Goal: Task Accomplishment & Management: Use online tool/utility

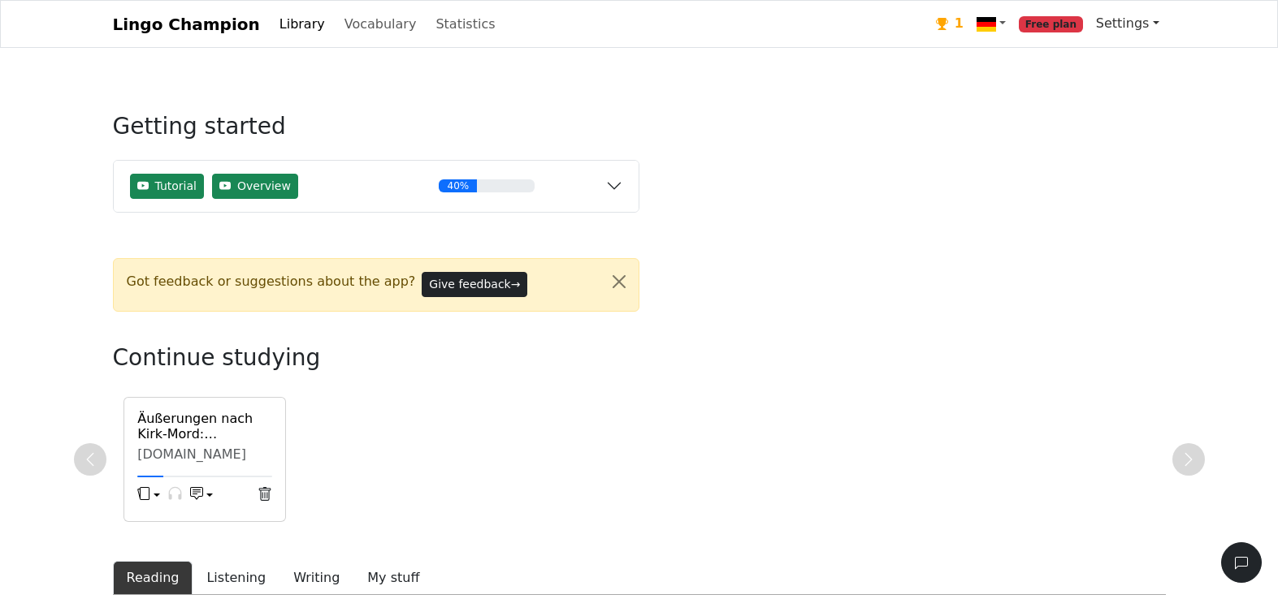
click at [1149, 20] on link "Settings" at bounding box center [1127, 23] width 76 height 32
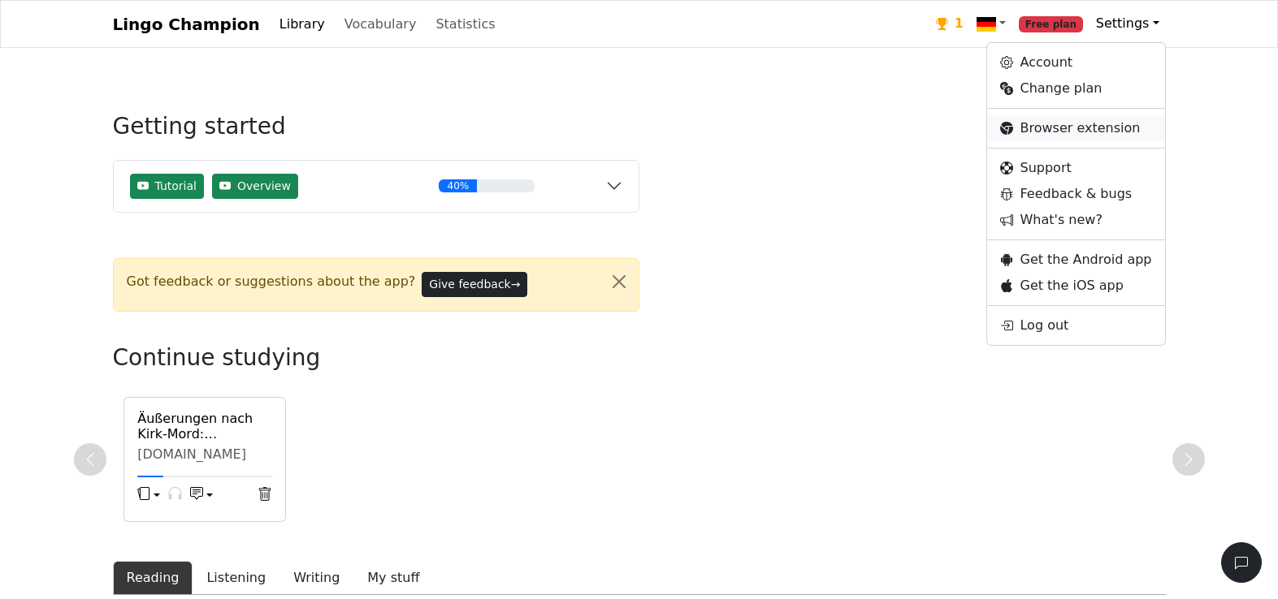
click at [1042, 129] on link "Browser extension" at bounding box center [1075, 128] width 177 height 26
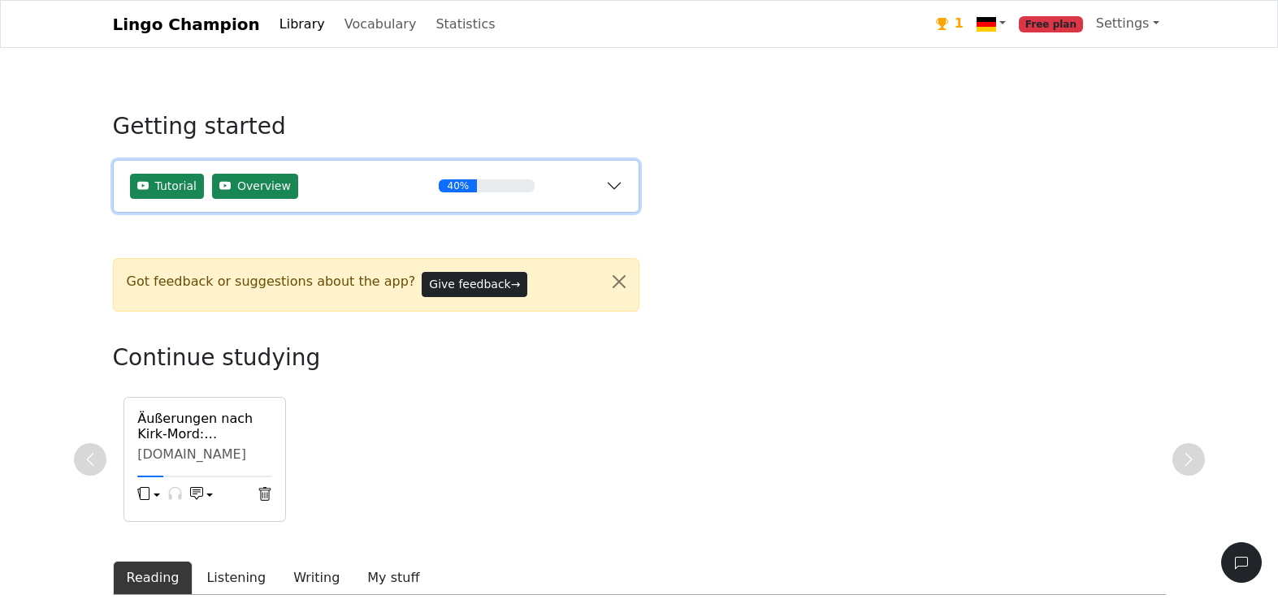
click at [607, 190] on button "Tutorial Overview 40%" at bounding box center [376, 186] width 525 height 51
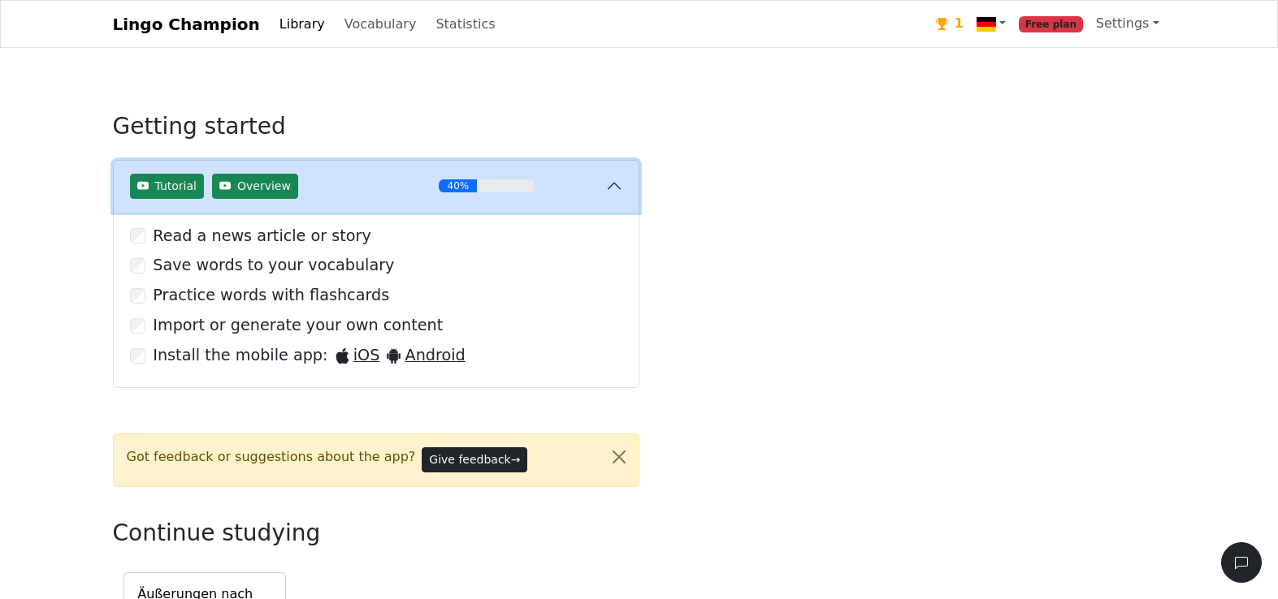
click at [616, 189] on button "Tutorial Overview 40%" at bounding box center [376, 186] width 525 height 51
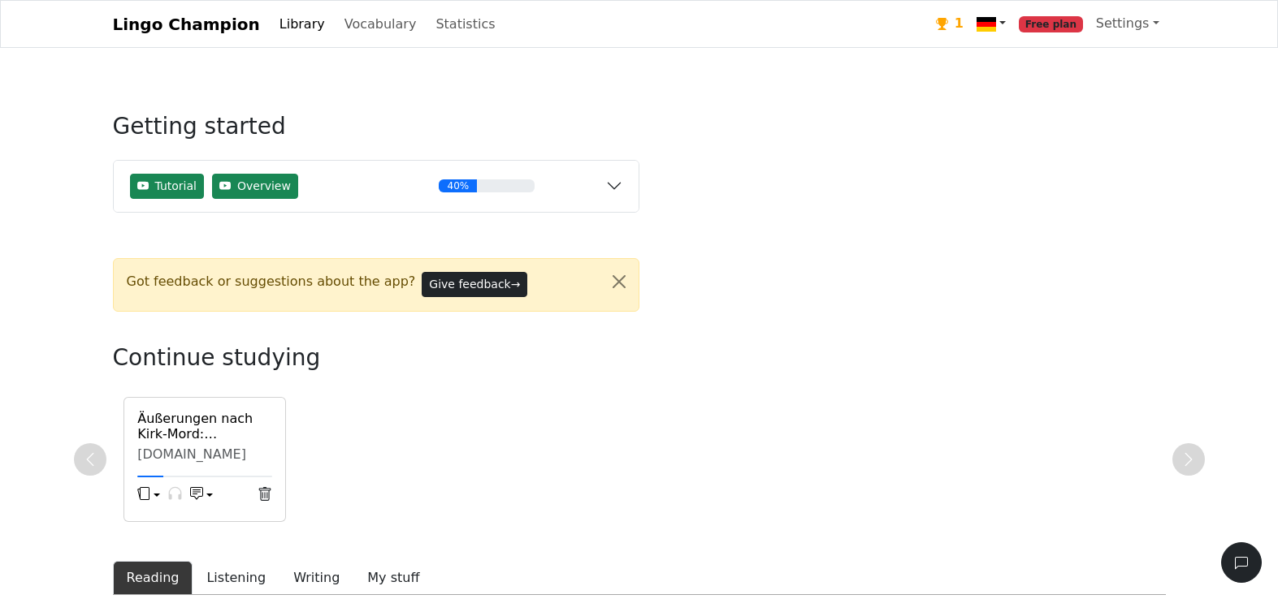
click at [1010, 25] on link at bounding box center [991, 23] width 42 height 33
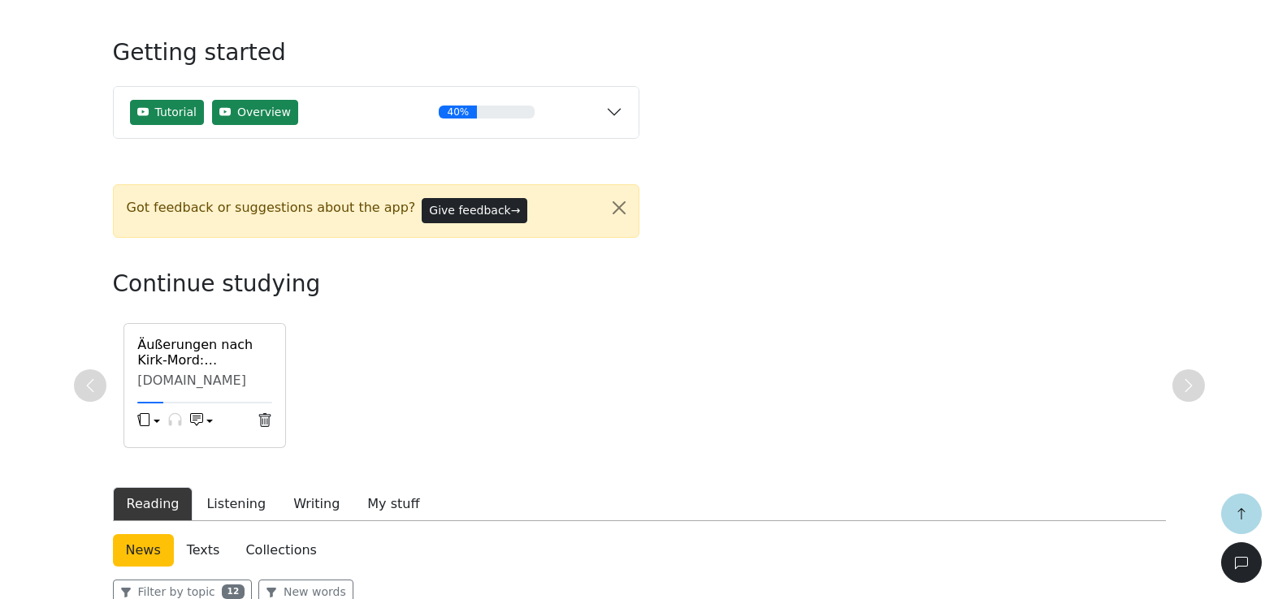
scroll to position [487, 0]
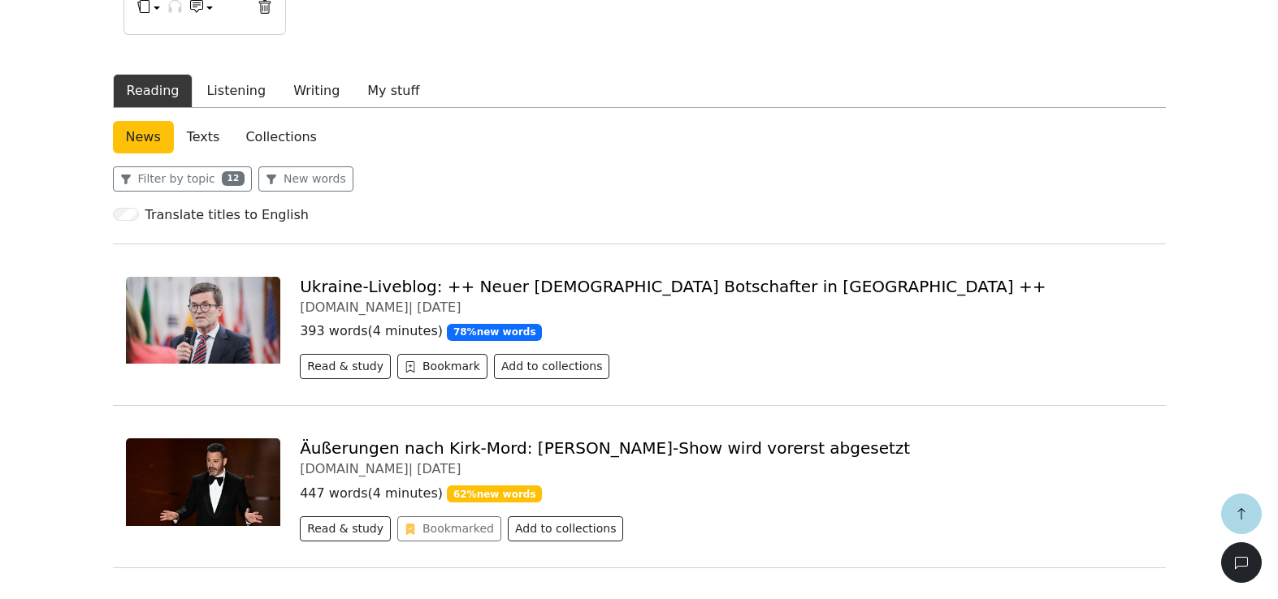
click at [206, 132] on link "Texts" at bounding box center [203, 137] width 59 height 32
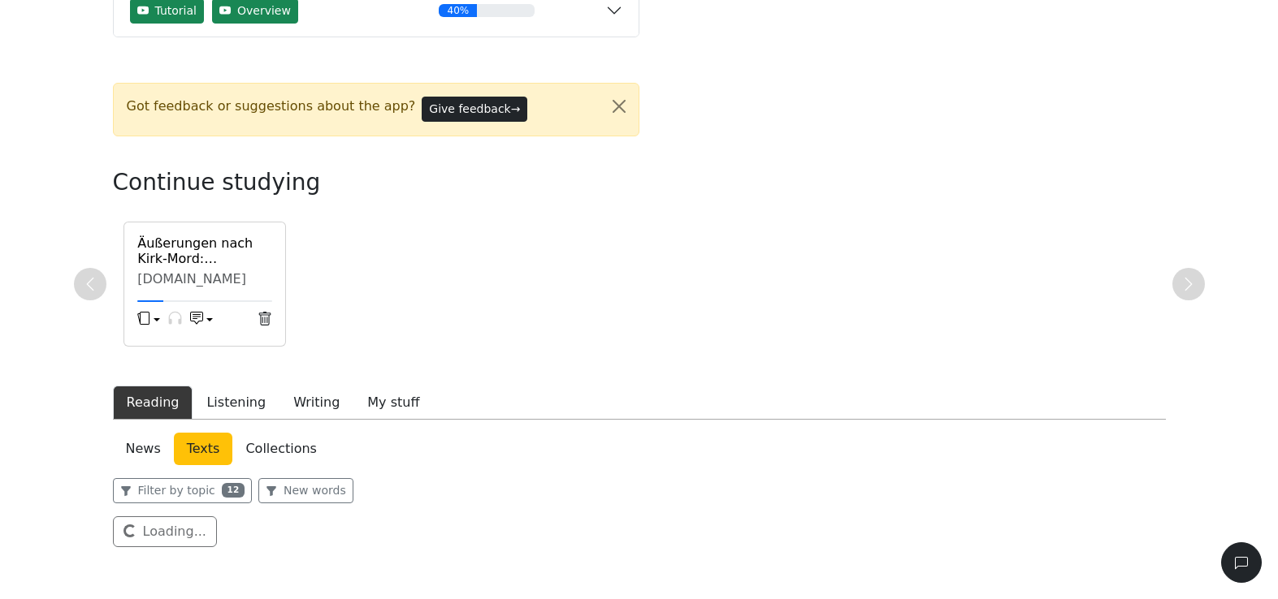
scroll to position [256, 0]
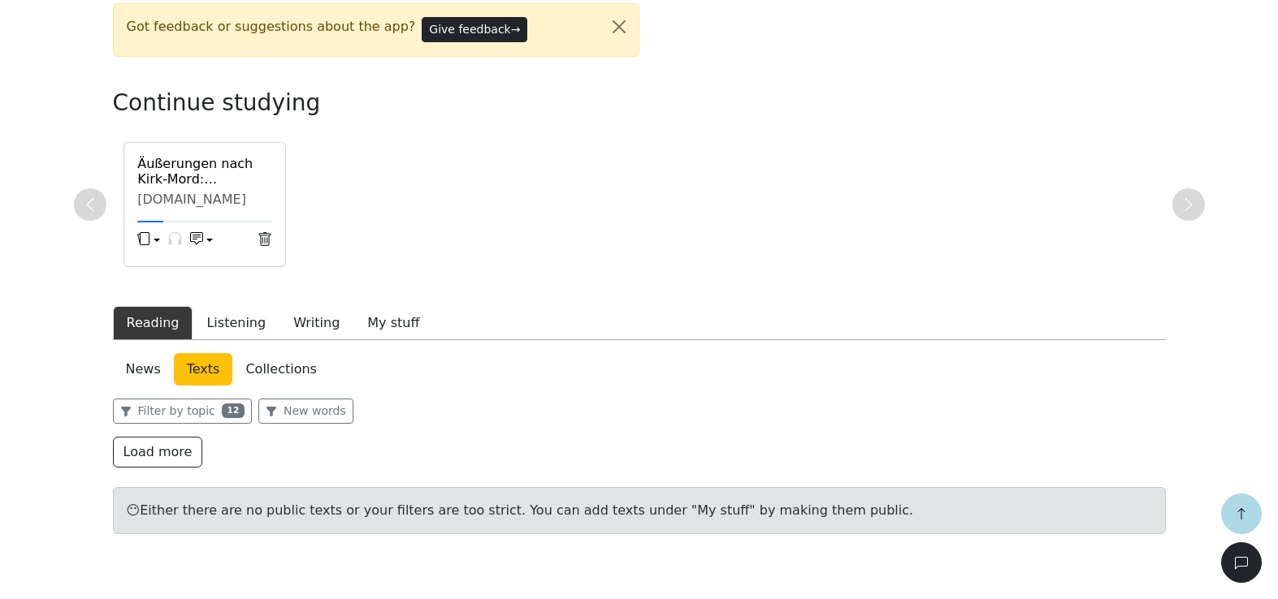
click at [283, 358] on link "Collections" at bounding box center [280, 369] width 97 height 32
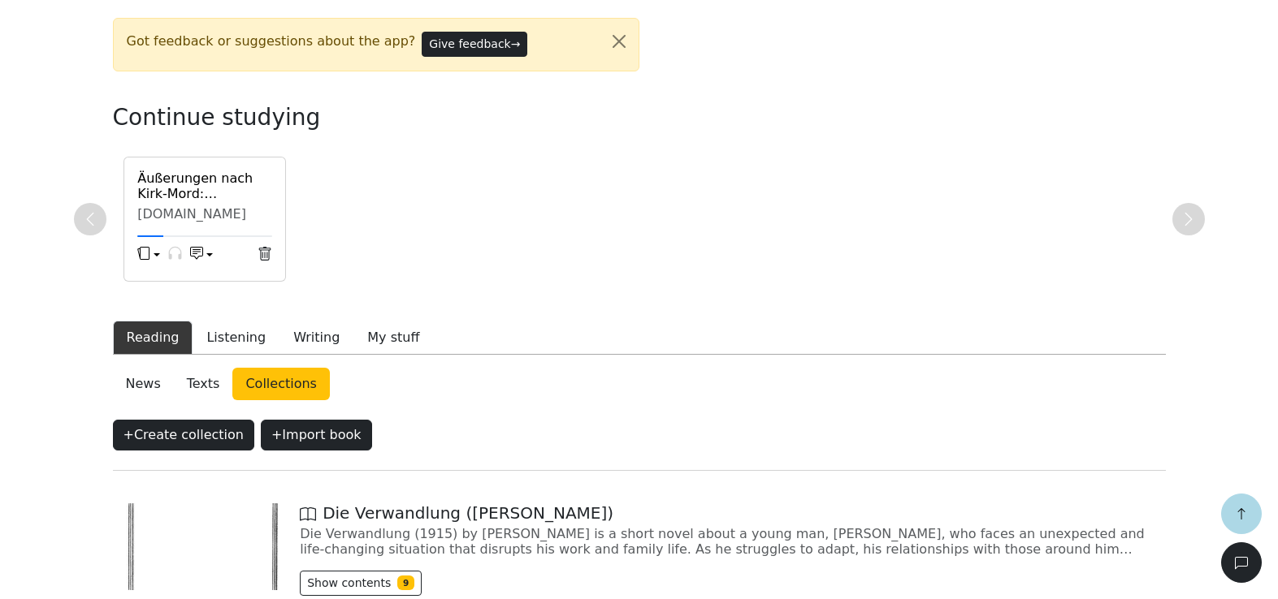
scroll to position [251, 0]
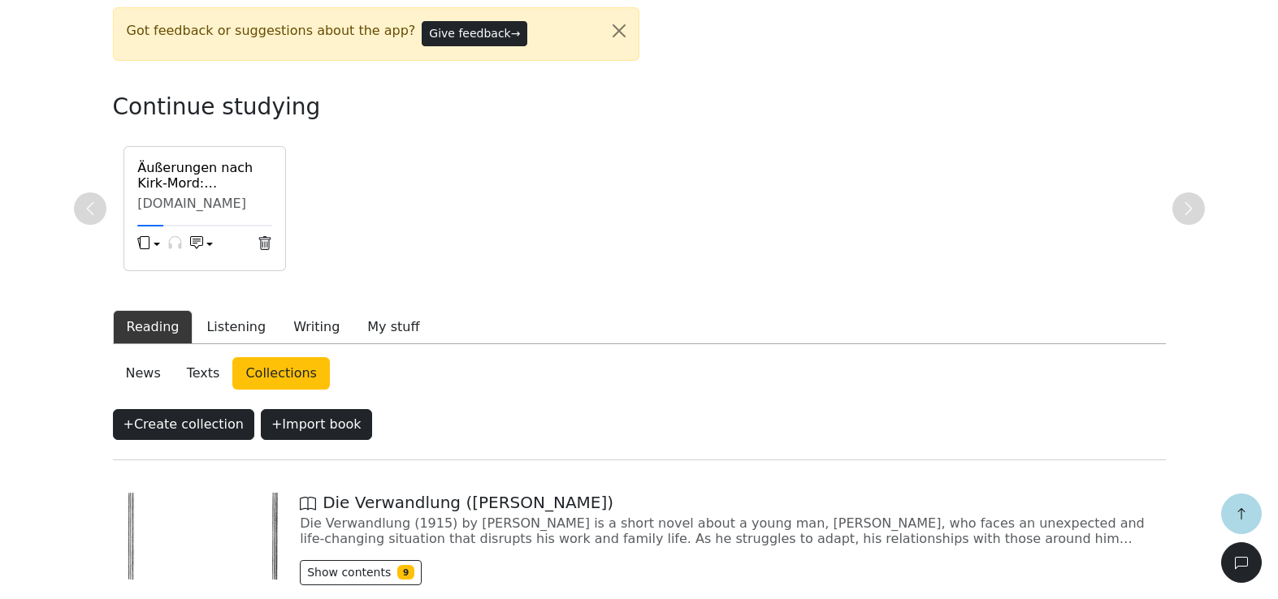
click at [130, 379] on link "News" at bounding box center [143, 373] width 61 height 32
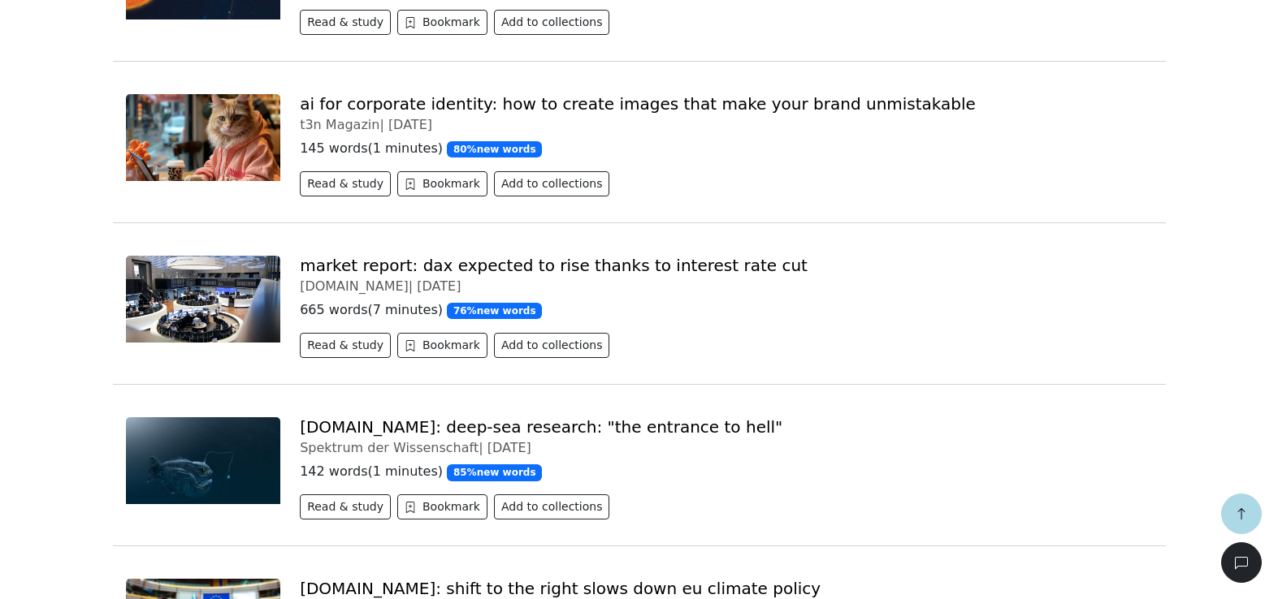
scroll to position [1145, 0]
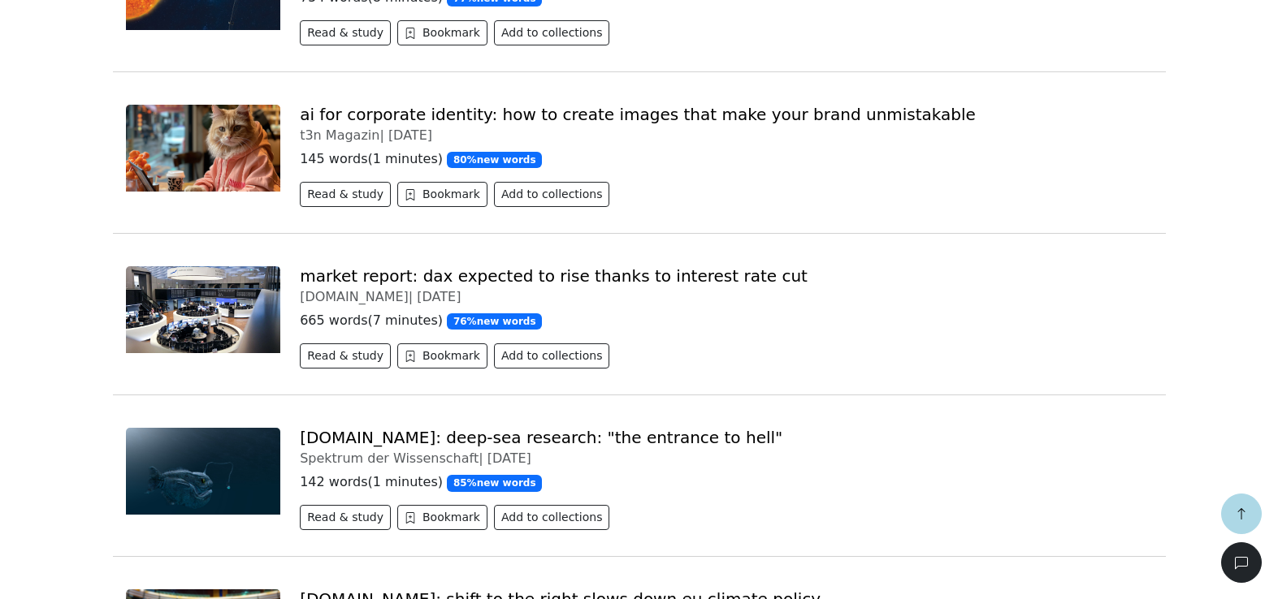
drag, startPoint x: 642, startPoint y: 150, endPoint x: 597, endPoint y: 121, distance: 53.4
click at [566, 115] on link "KI für die Corporate Identity: So entstehen Bilder, die deine Marke unverwechse…" at bounding box center [675, 114] width 751 height 19
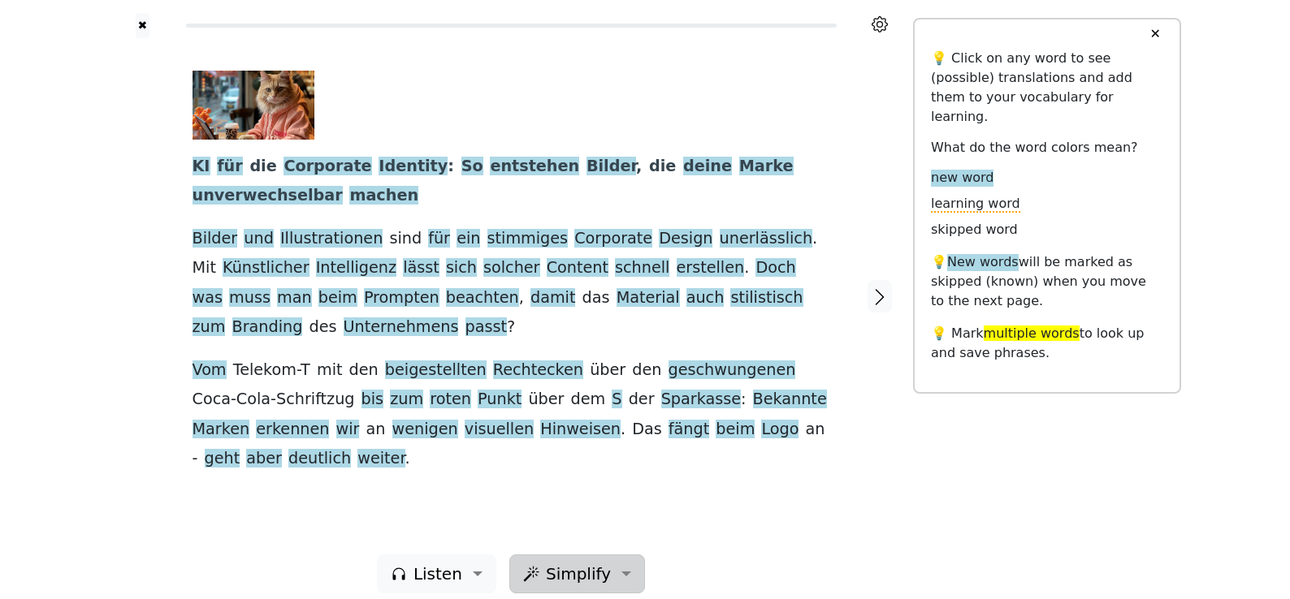
click at [608, 555] on button "Simplify" at bounding box center [577, 574] width 136 height 39
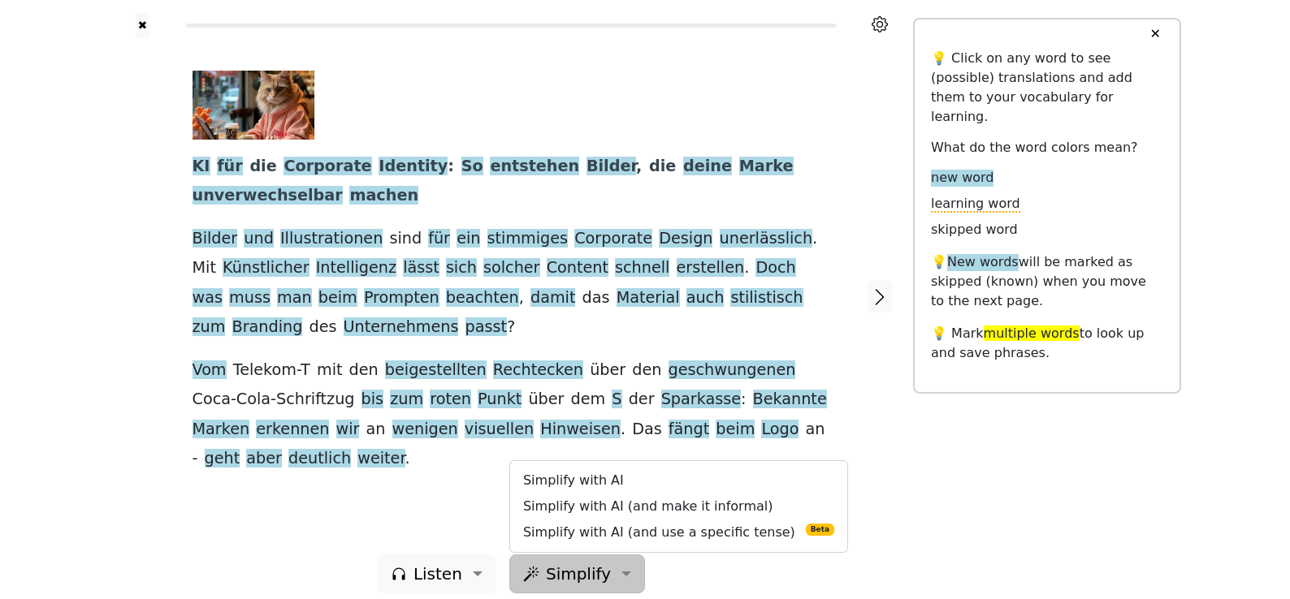
click at [873, 383] on div at bounding box center [879, 296] width 67 height 517
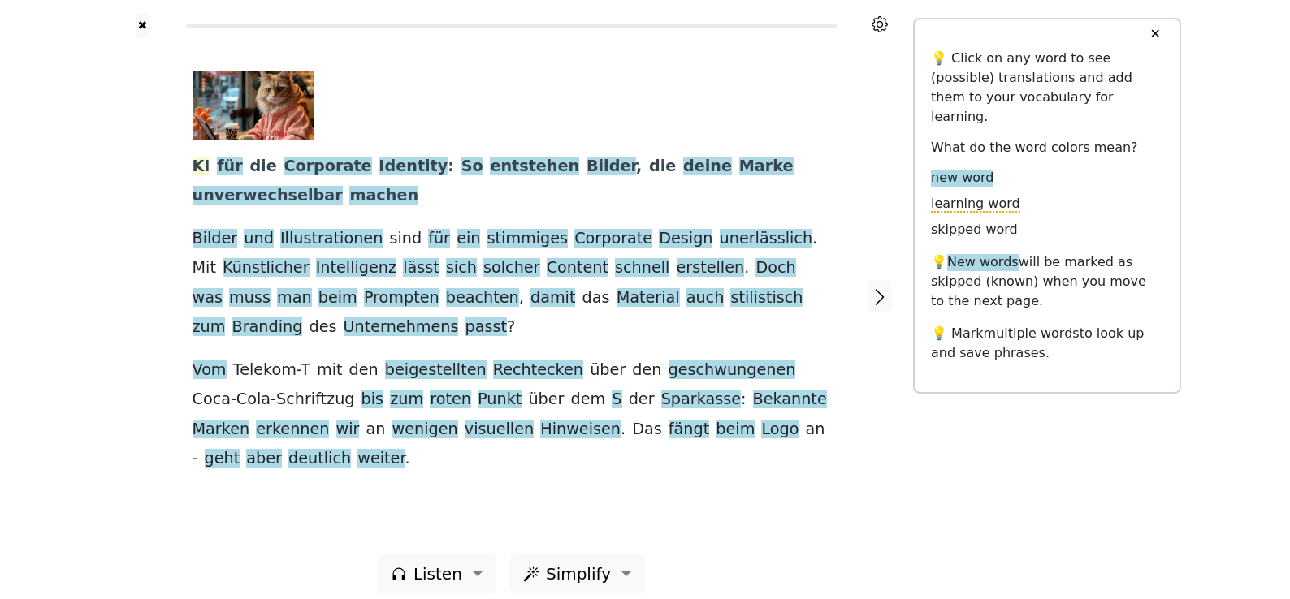
click at [198, 167] on span "KI" at bounding box center [202, 167] width 18 height 20
click at [340, 187] on div "KI für die Corporate Identity : So entstehen Bilder , die deine Marke unverwech…" at bounding box center [512, 273] width 638 height 404
click at [82, 139] on div "✖ KI für die Corporate Identity : So entstehen Bilder , die deine Marke unverwe…" at bounding box center [645, 306] width 1290 height 613
click at [739, 169] on span "Marke" at bounding box center [766, 167] width 54 height 20
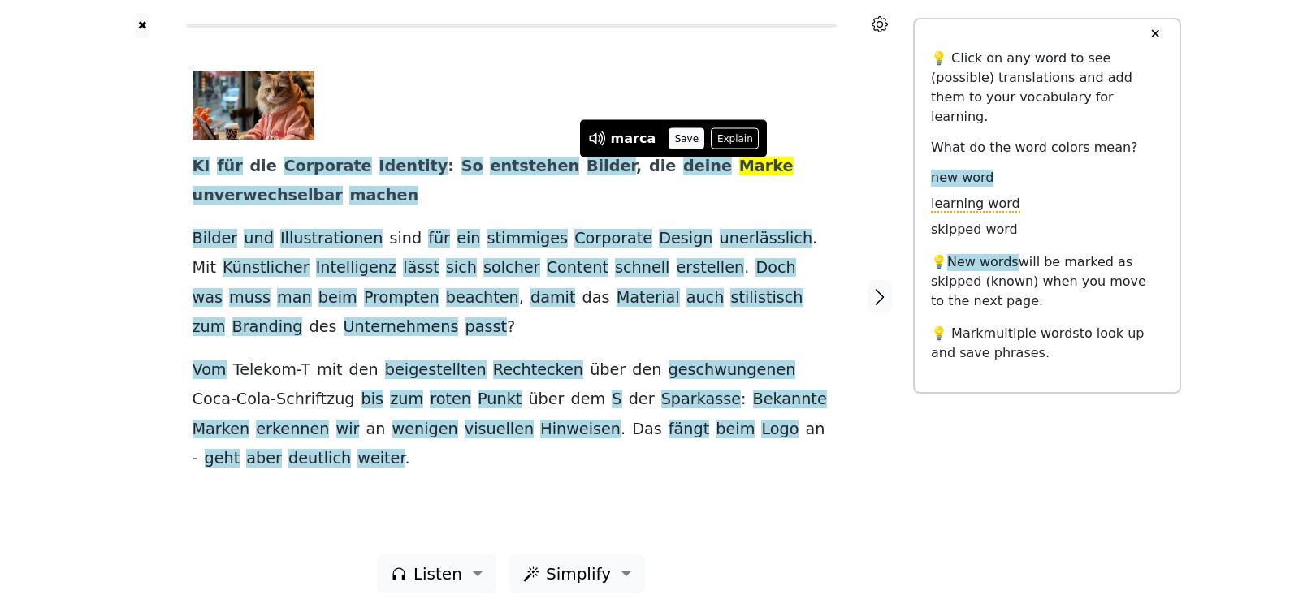
click at [680, 135] on button "Save" at bounding box center [687, 138] width 36 height 21
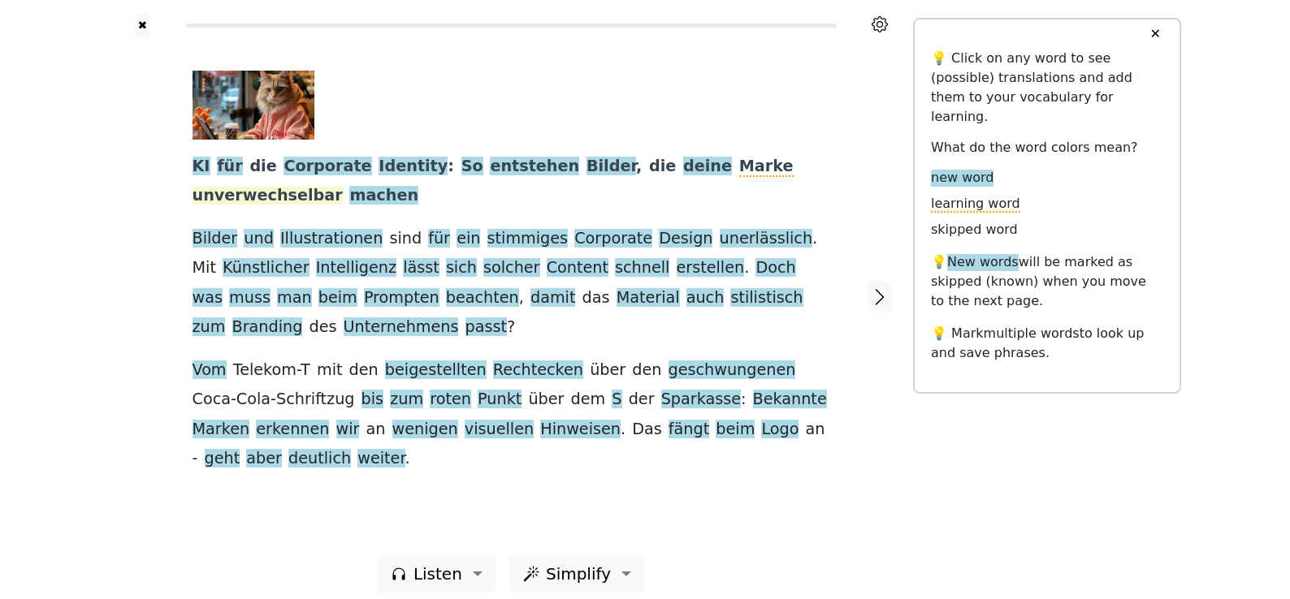
click at [343, 186] on span "unverwechselbar" at bounding box center [268, 196] width 150 height 20
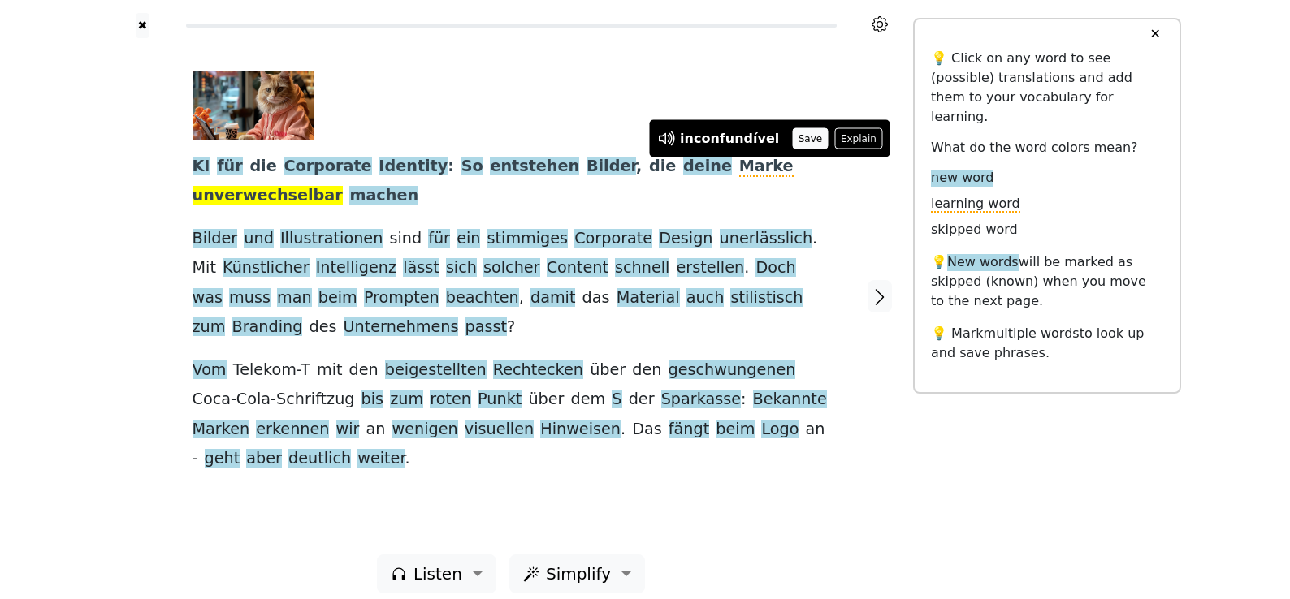
click at [792, 137] on button "Save" at bounding box center [810, 138] width 36 height 21
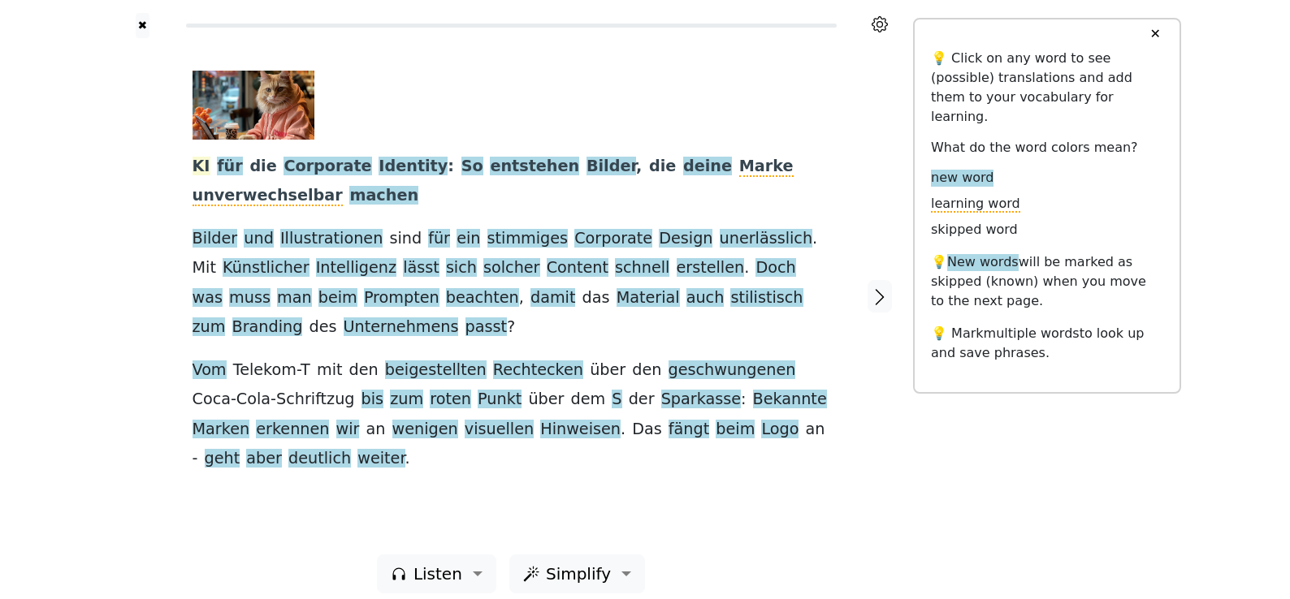
click at [196, 168] on span "KI" at bounding box center [202, 167] width 18 height 20
click at [200, 141] on button "Save" at bounding box center [201, 138] width 36 height 21
click at [226, 166] on span "für" at bounding box center [229, 167] width 25 height 20
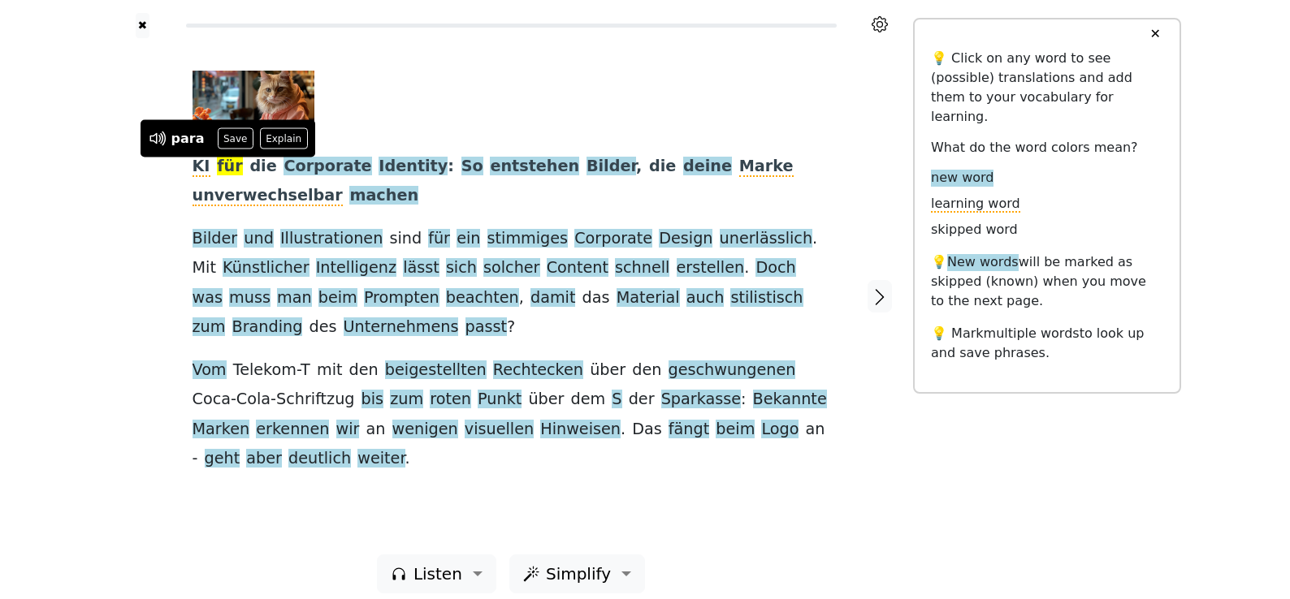
click at [370, 194] on div "KI für die Corporate Identity : So entstehen Bilder , die deine Marke unverwech…" at bounding box center [512, 273] width 638 height 404
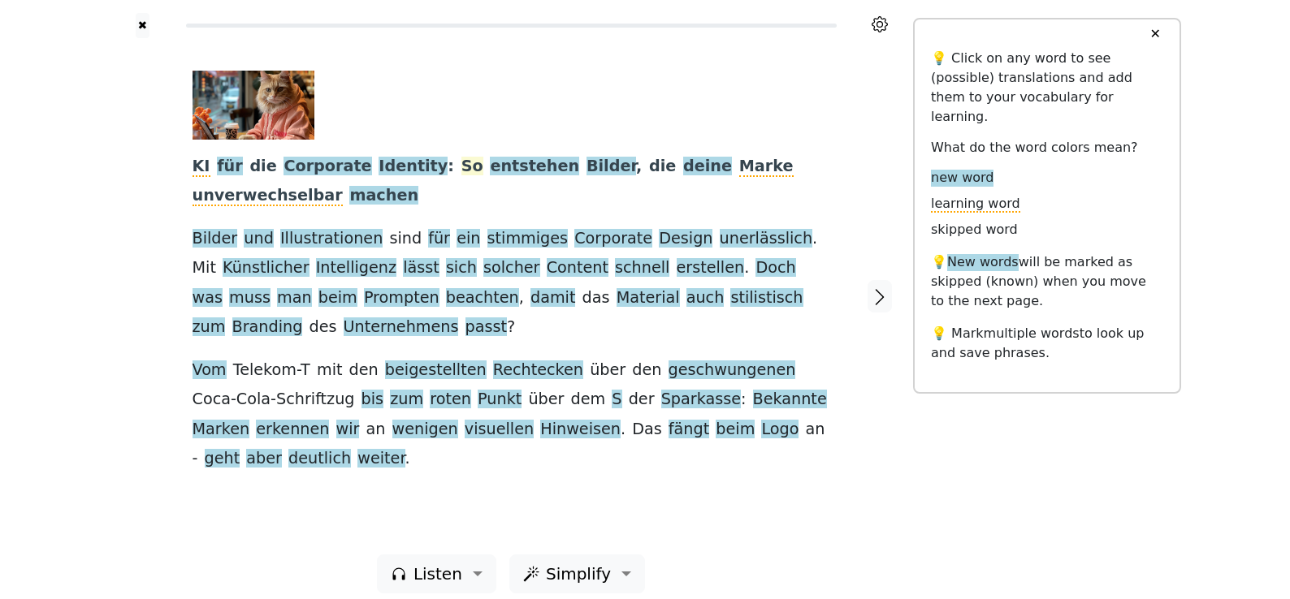
click at [461, 171] on span "So" at bounding box center [472, 167] width 22 height 20
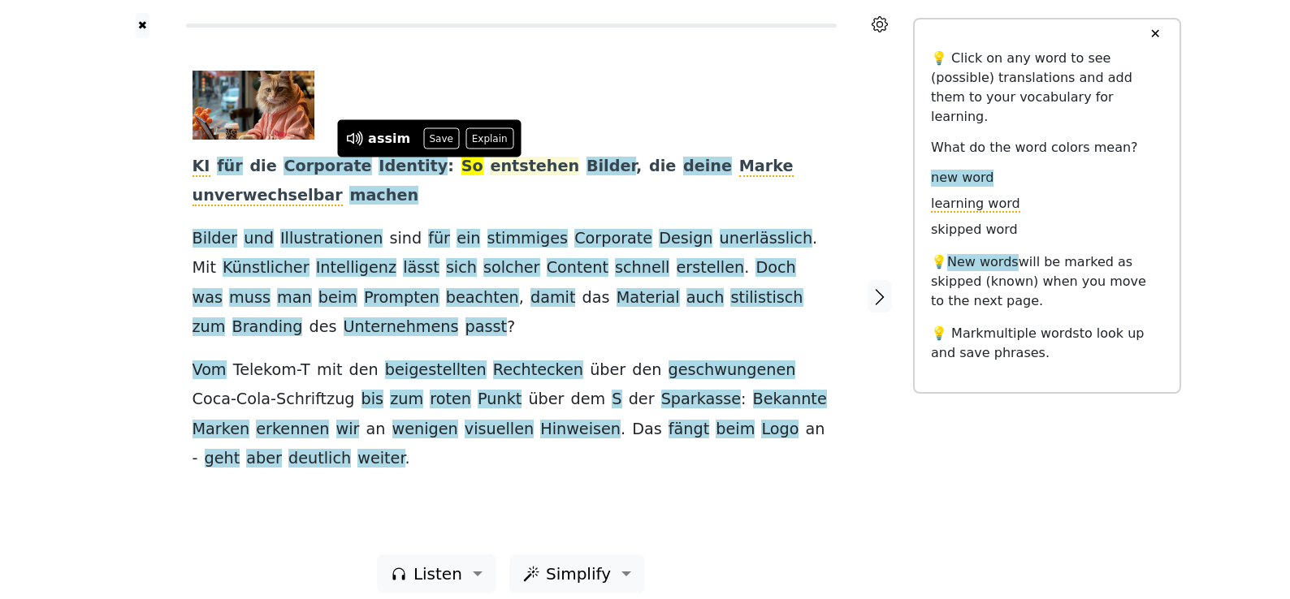
click at [490, 167] on span "entstehen" at bounding box center [534, 167] width 89 height 20
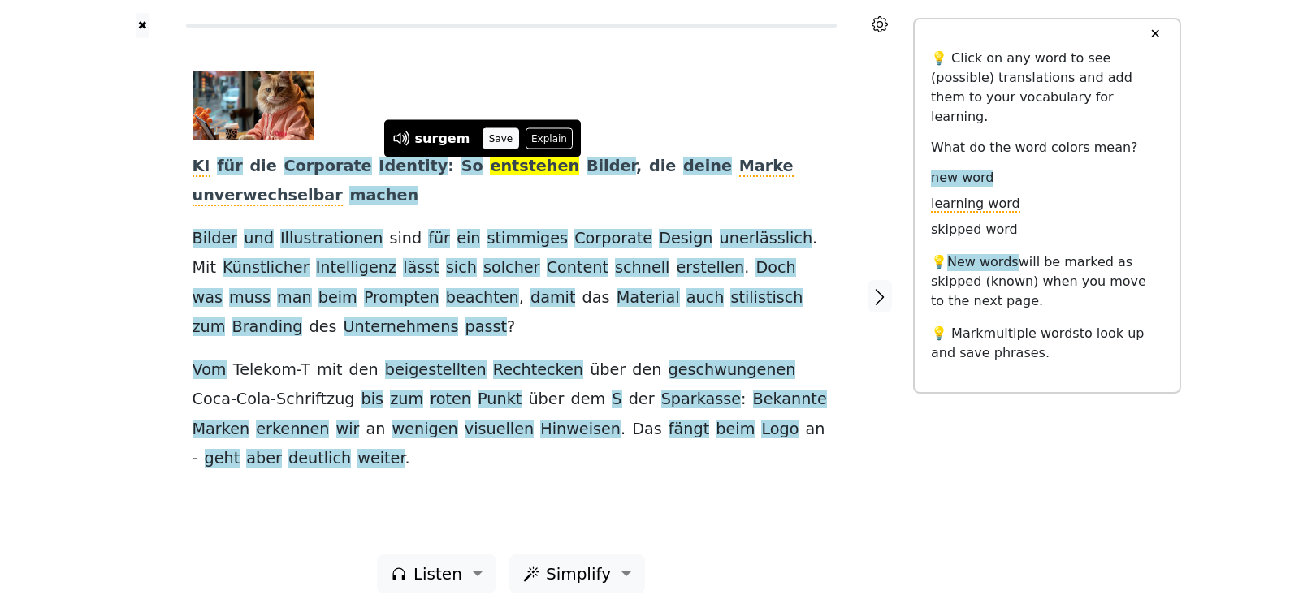
click at [495, 136] on button "Save" at bounding box center [500, 138] width 36 height 21
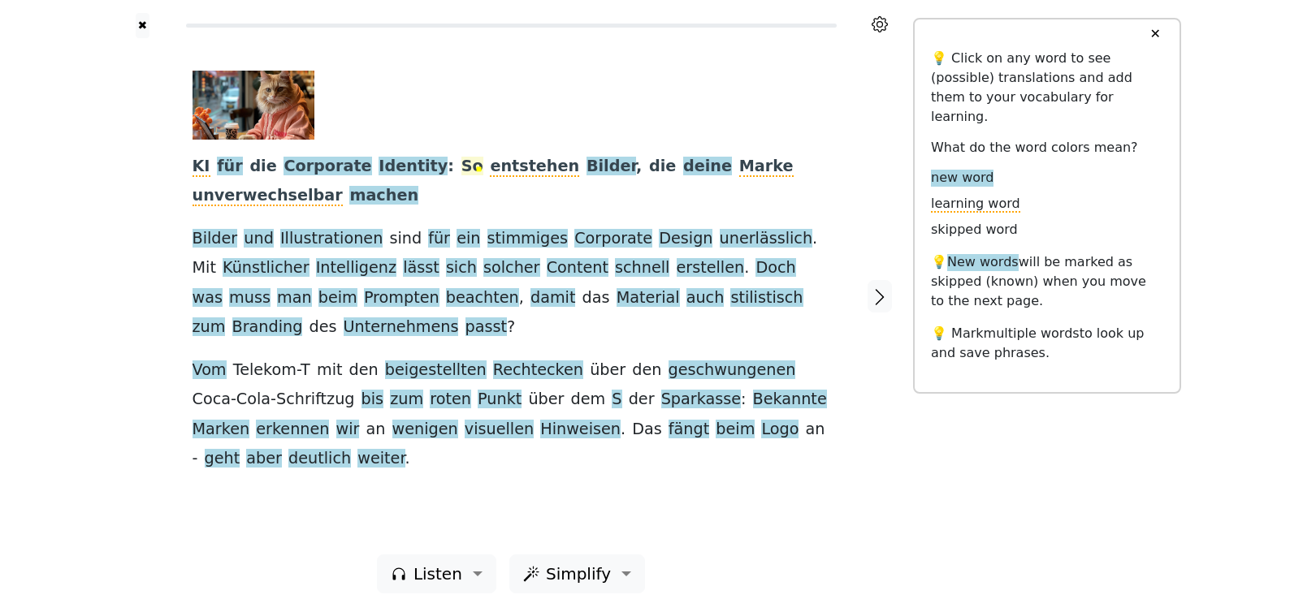
click at [461, 173] on span "So" at bounding box center [472, 167] width 22 height 20
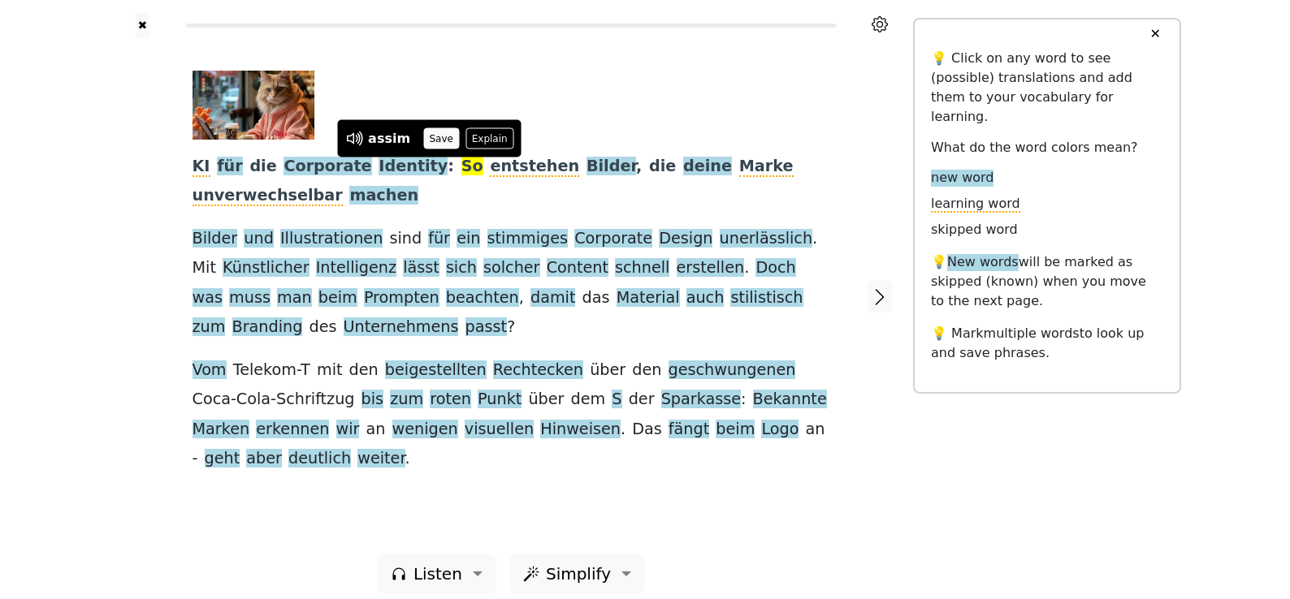
click at [426, 142] on button "Save" at bounding box center [441, 138] width 36 height 21
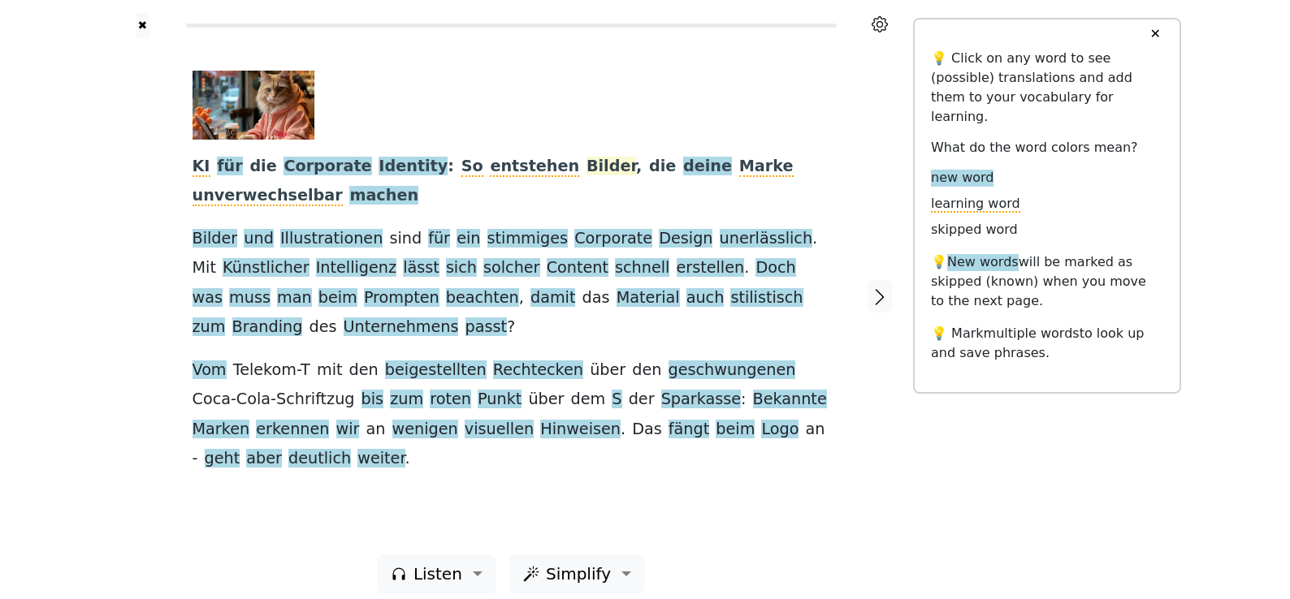
click at [586, 162] on span "Bilder" at bounding box center [611, 167] width 50 height 20
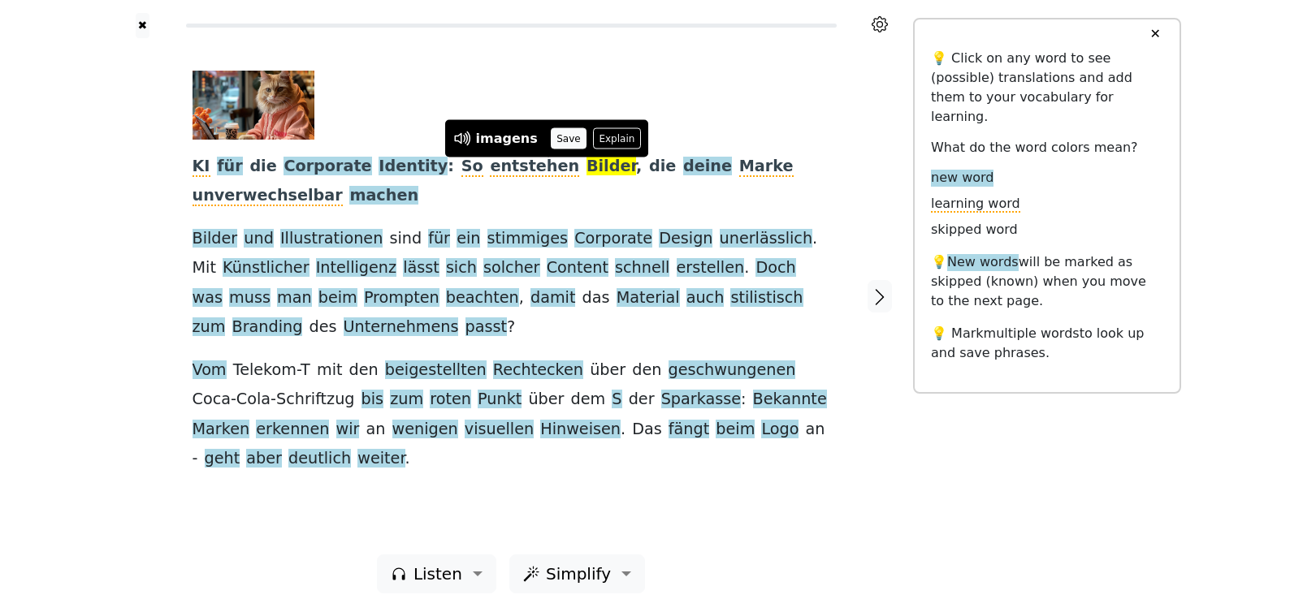
click at [551, 141] on button "Save" at bounding box center [569, 138] width 36 height 21
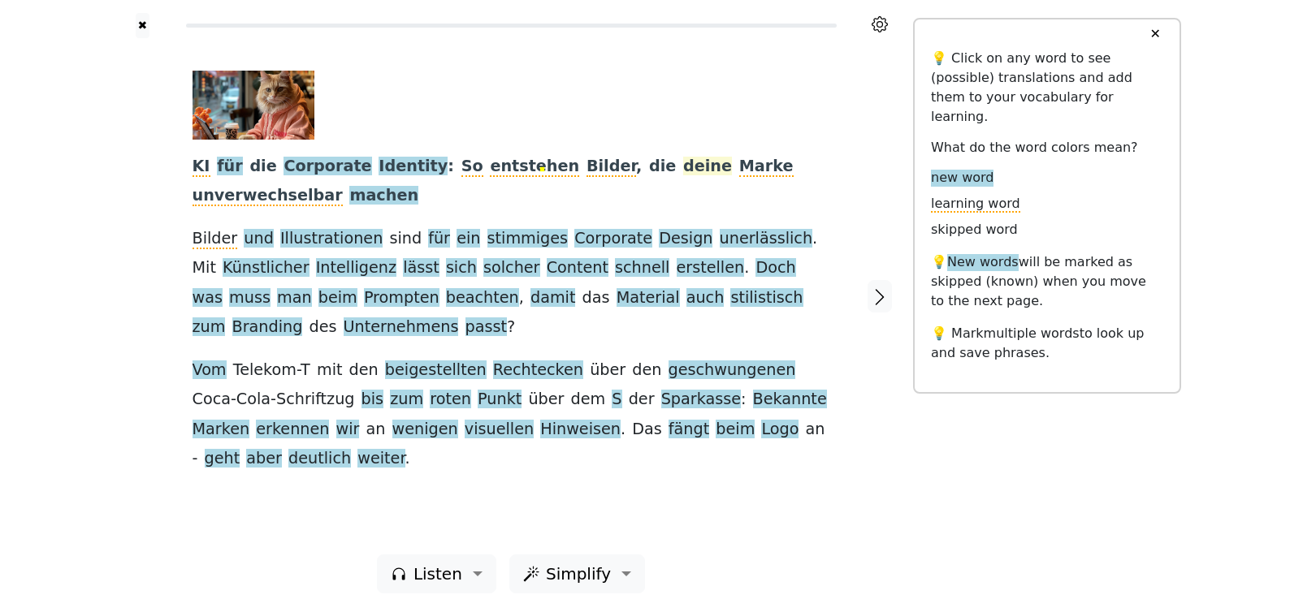
click at [683, 169] on span "deine" at bounding box center [707, 167] width 49 height 20
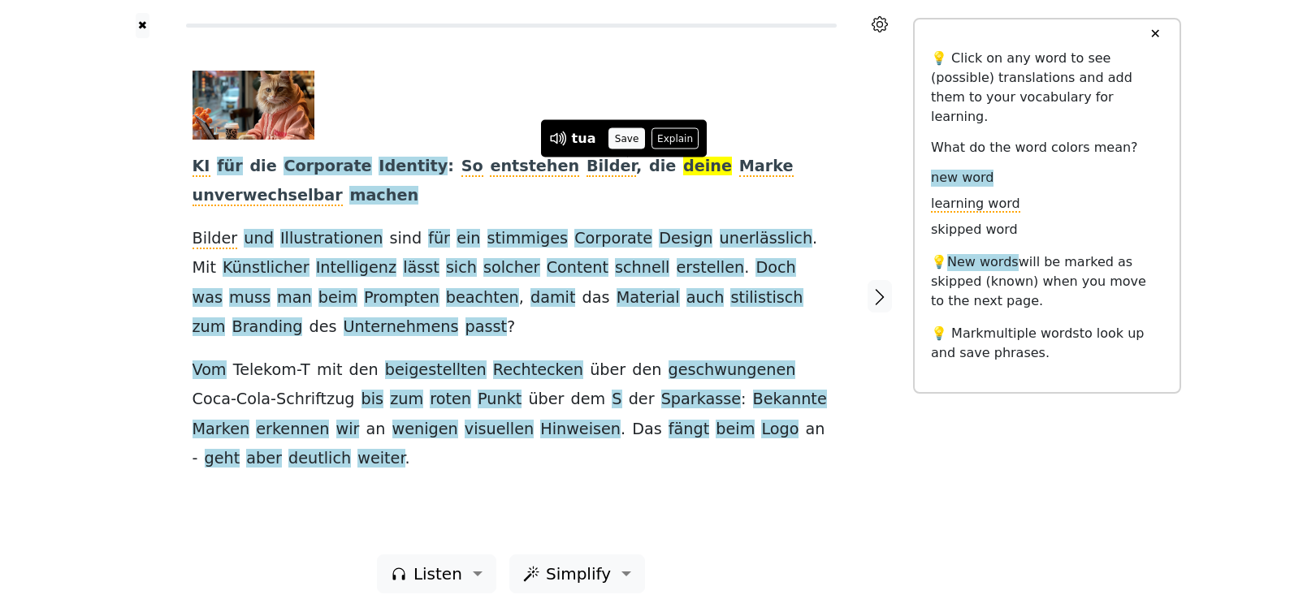
click at [627, 141] on button "Save" at bounding box center [626, 138] width 36 height 21
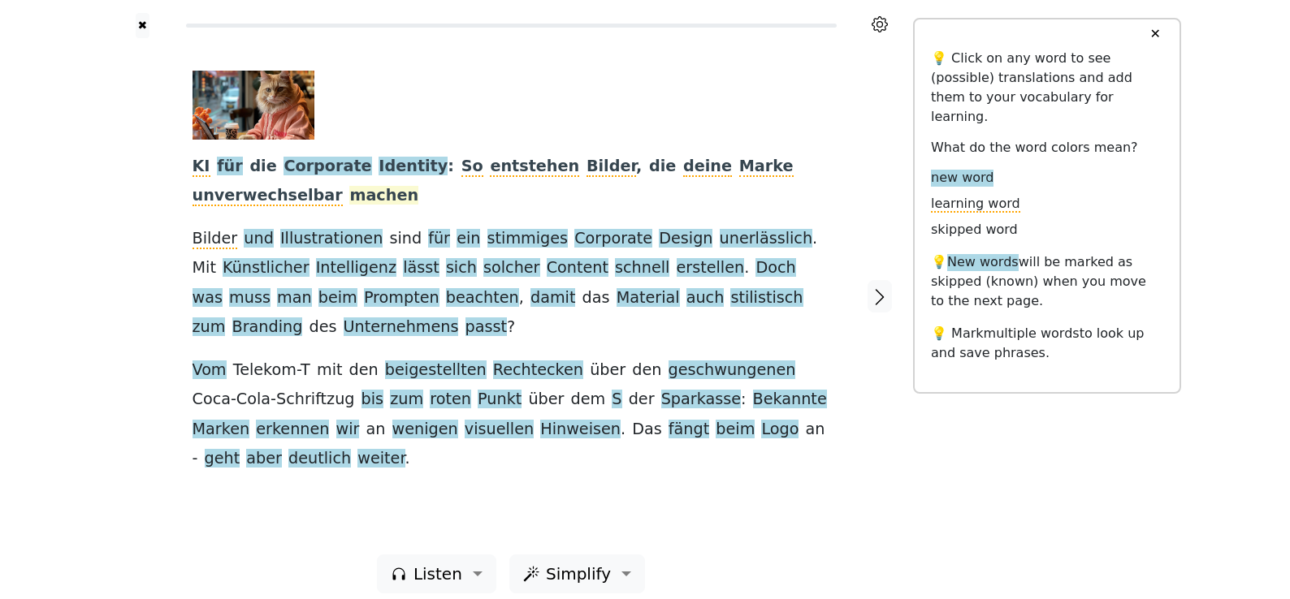
click at [349, 199] on span "machen" at bounding box center [383, 196] width 69 height 20
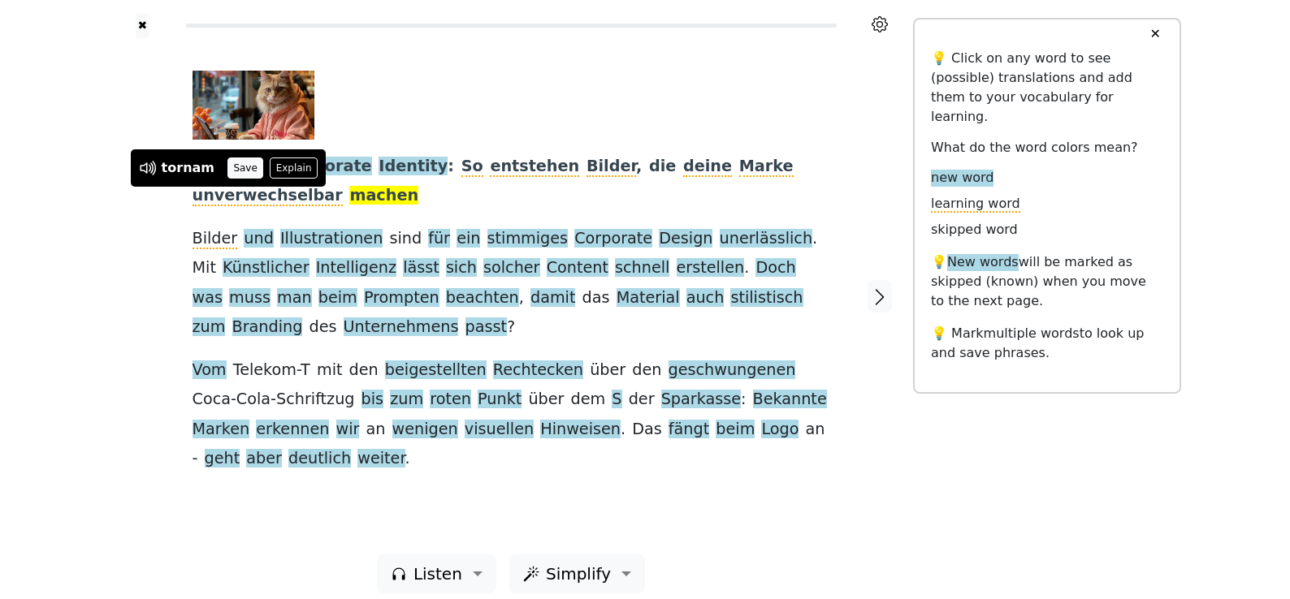
click at [230, 171] on button "Save" at bounding box center [245, 168] width 36 height 21
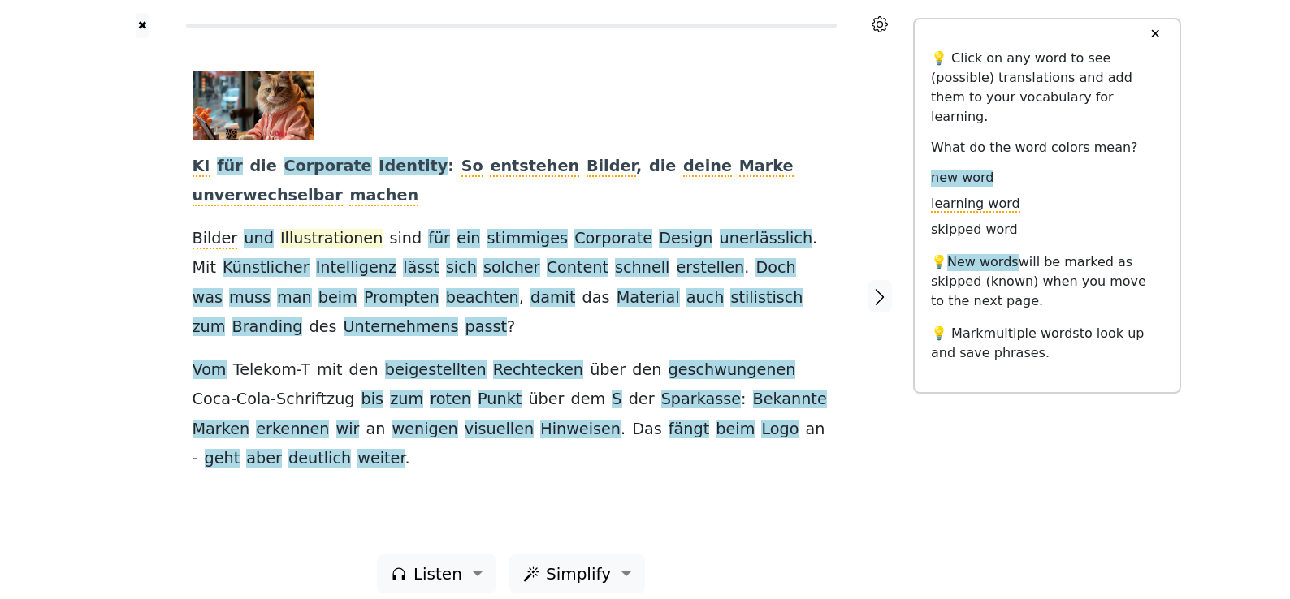
click at [338, 237] on span "Illustrationen" at bounding box center [331, 239] width 102 height 20
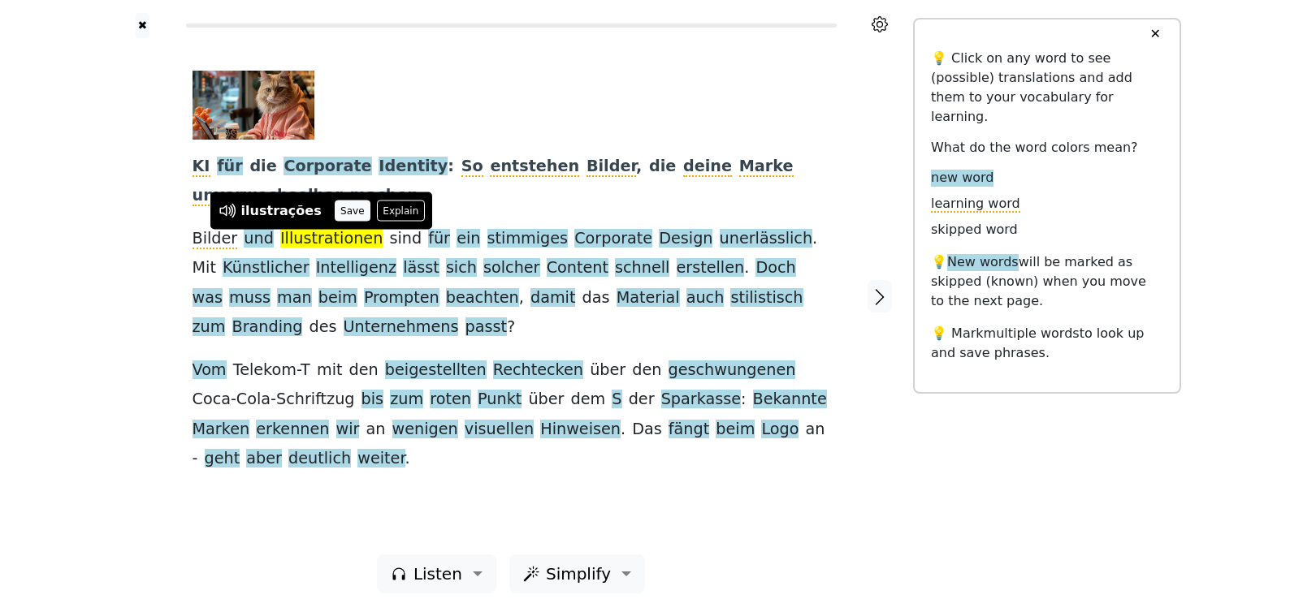
click at [335, 215] on button "Save" at bounding box center [353, 211] width 36 height 21
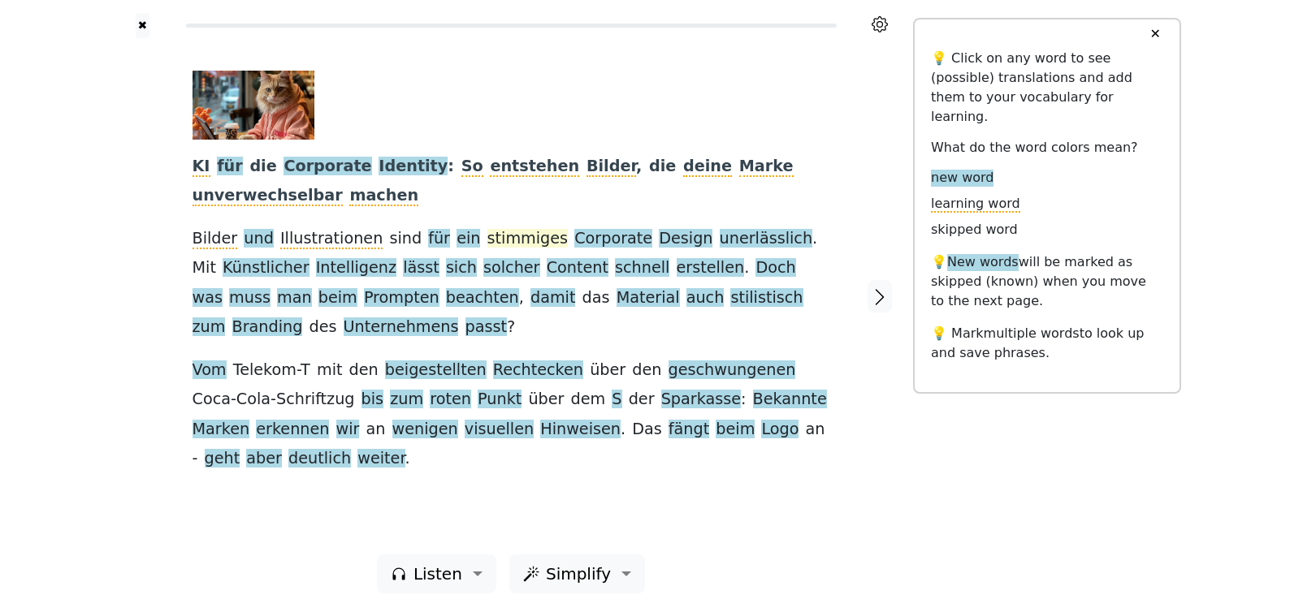
click at [490, 245] on span "stimmiges" at bounding box center [527, 239] width 81 height 20
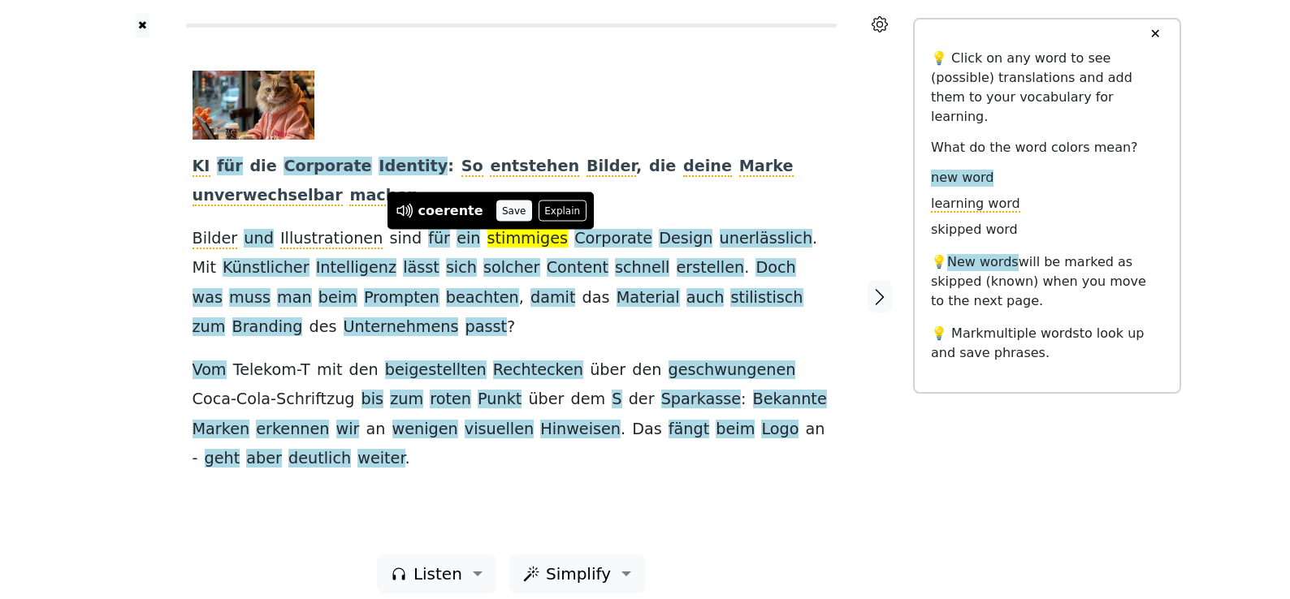
click at [509, 215] on button "Save" at bounding box center [514, 211] width 36 height 21
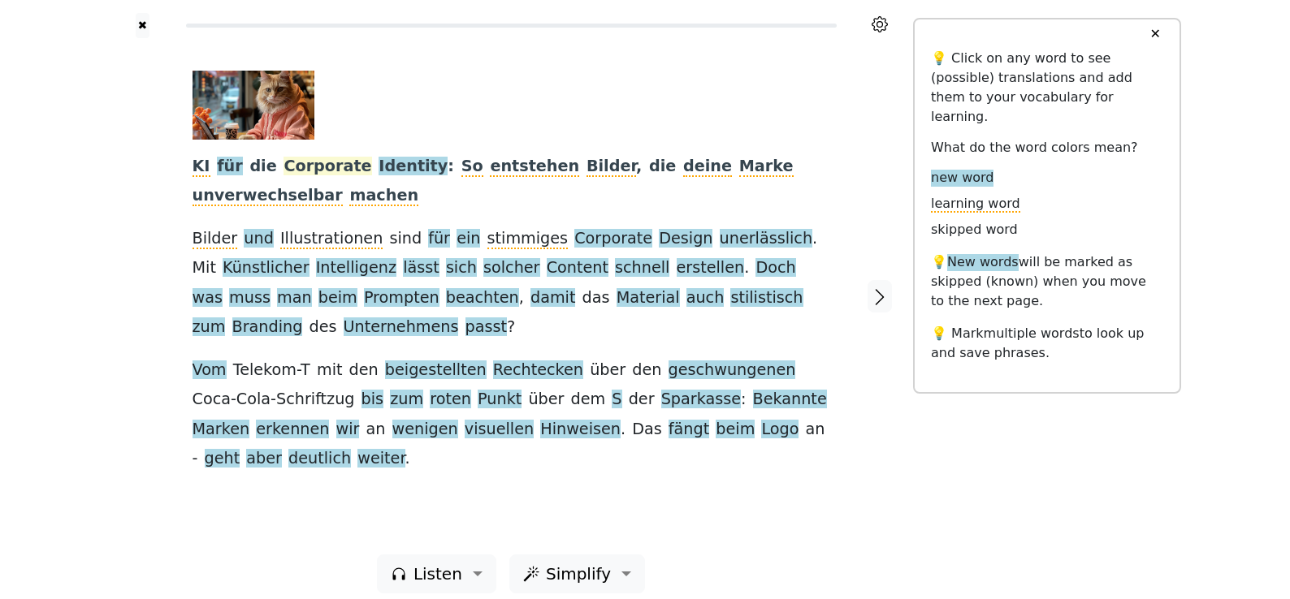
click at [295, 164] on span "Corporate" at bounding box center [327, 167] width 88 height 20
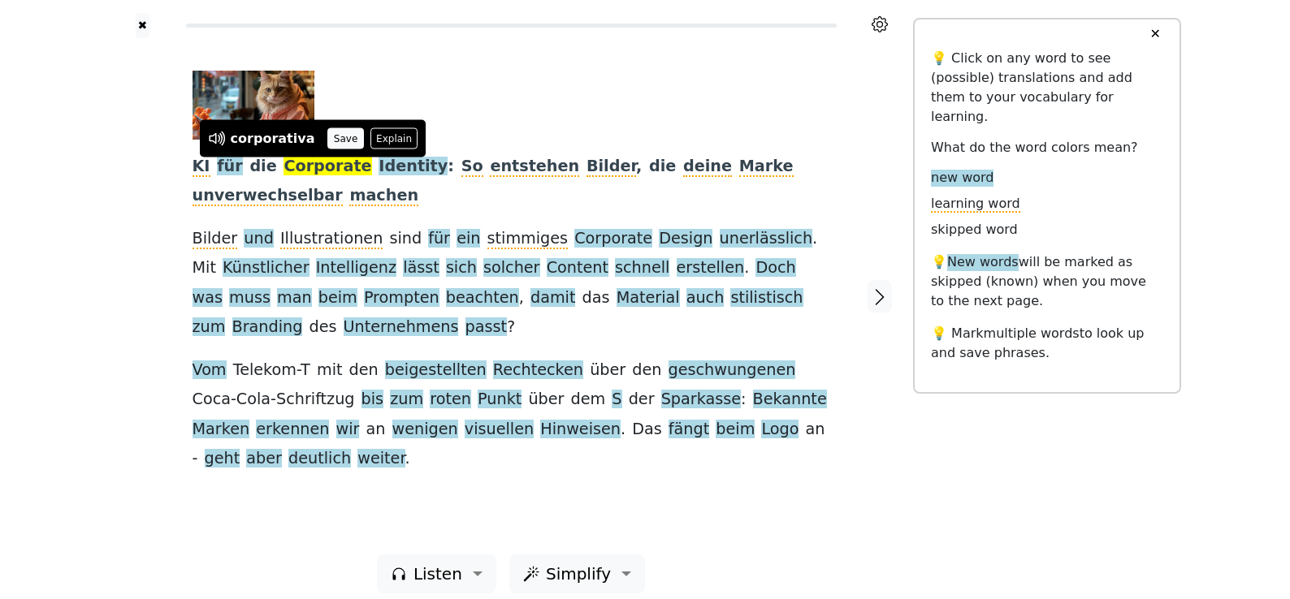
click at [342, 133] on button "Save" at bounding box center [345, 138] width 36 height 21
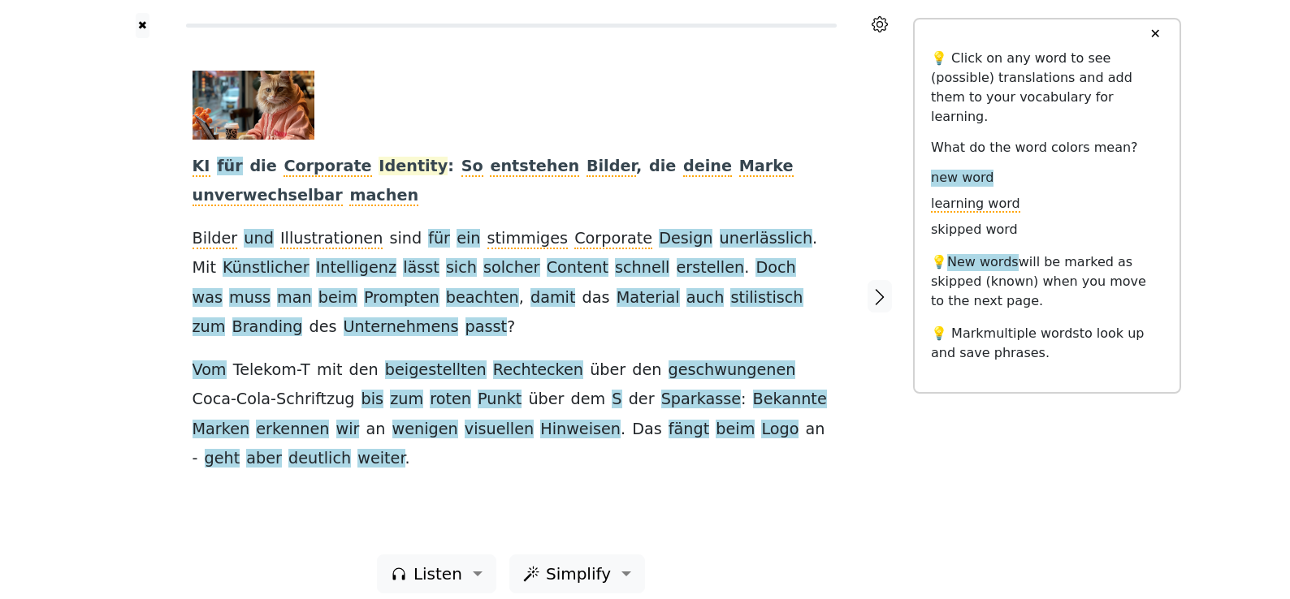
click at [384, 164] on span "Identity" at bounding box center [413, 167] width 69 height 20
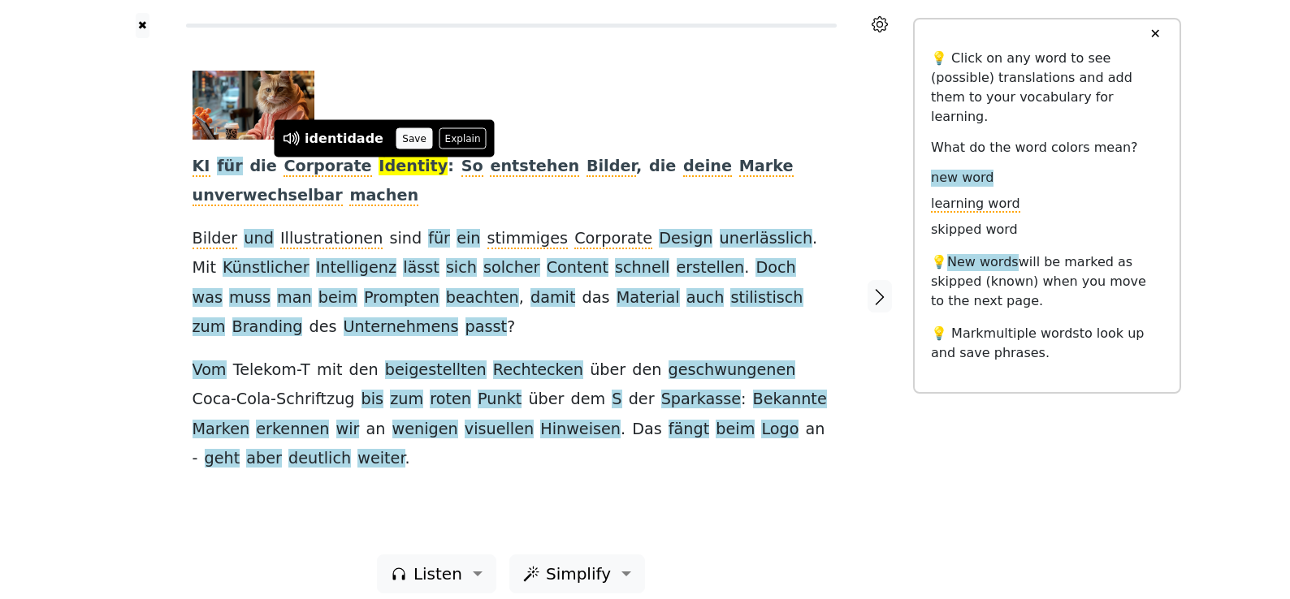
click at [396, 132] on button "Save" at bounding box center [414, 138] width 36 height 21
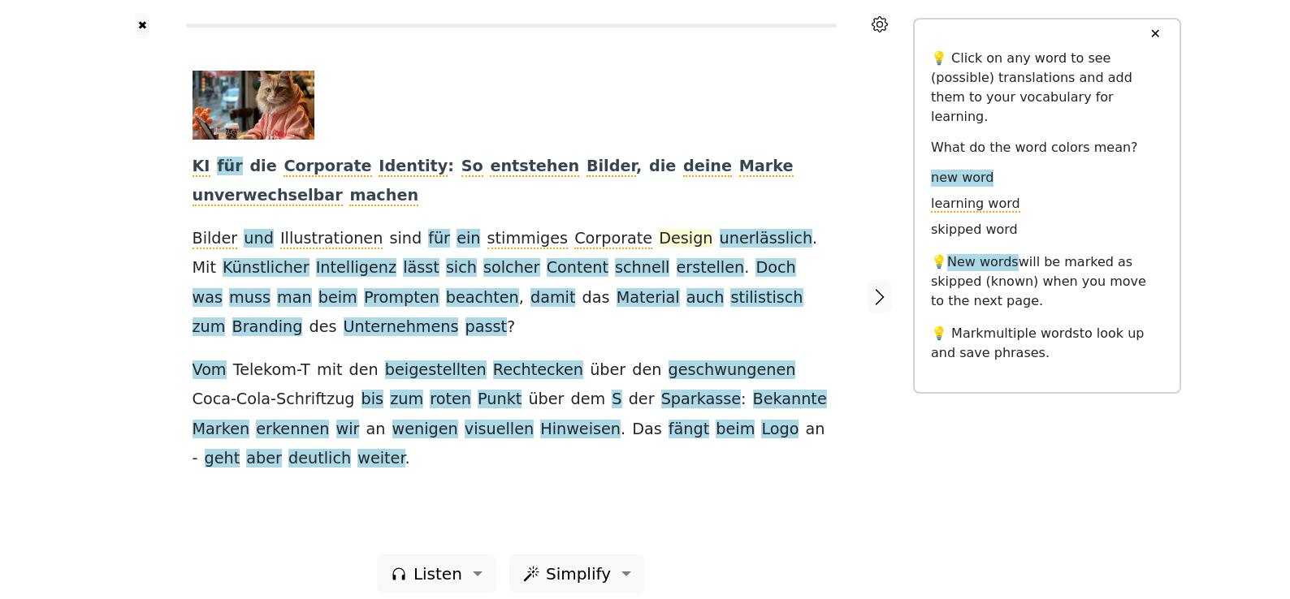
click at [659, 244] on span "Design" at bounding box center [686, 239] width 54 height 20
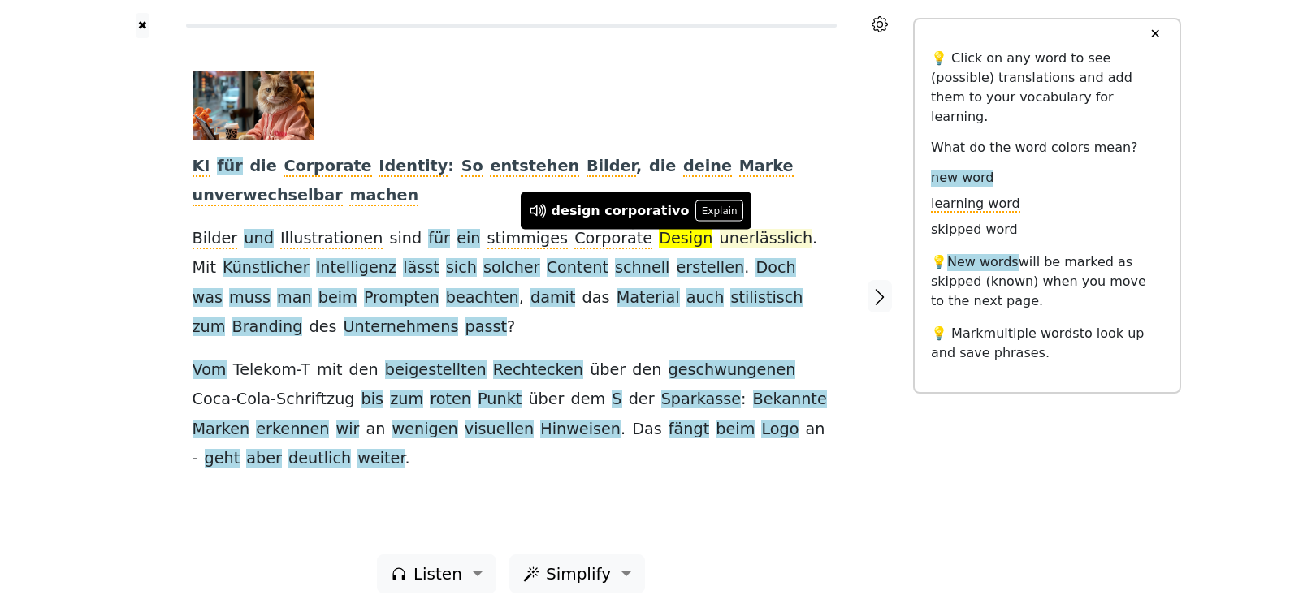
click at [659, 244] on span "Design" at bounding box center [686, 239] width 54 height 20
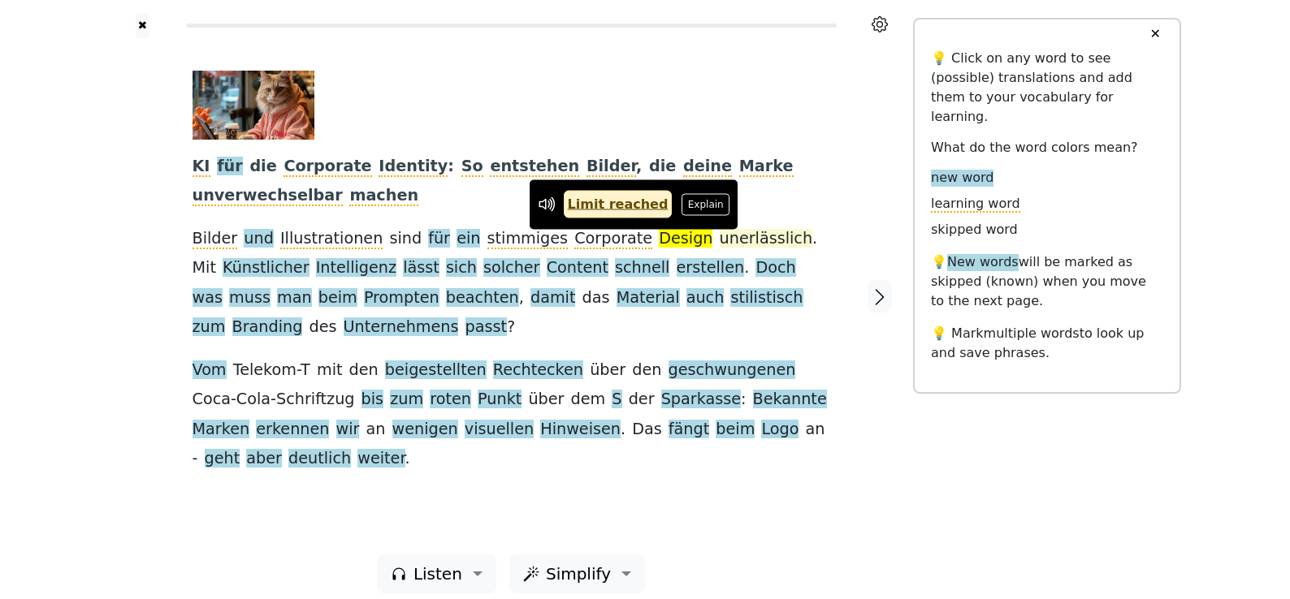
click at [720, 245] on span "unerlässlich" at bounding box center [766, 239] width 93 height 20
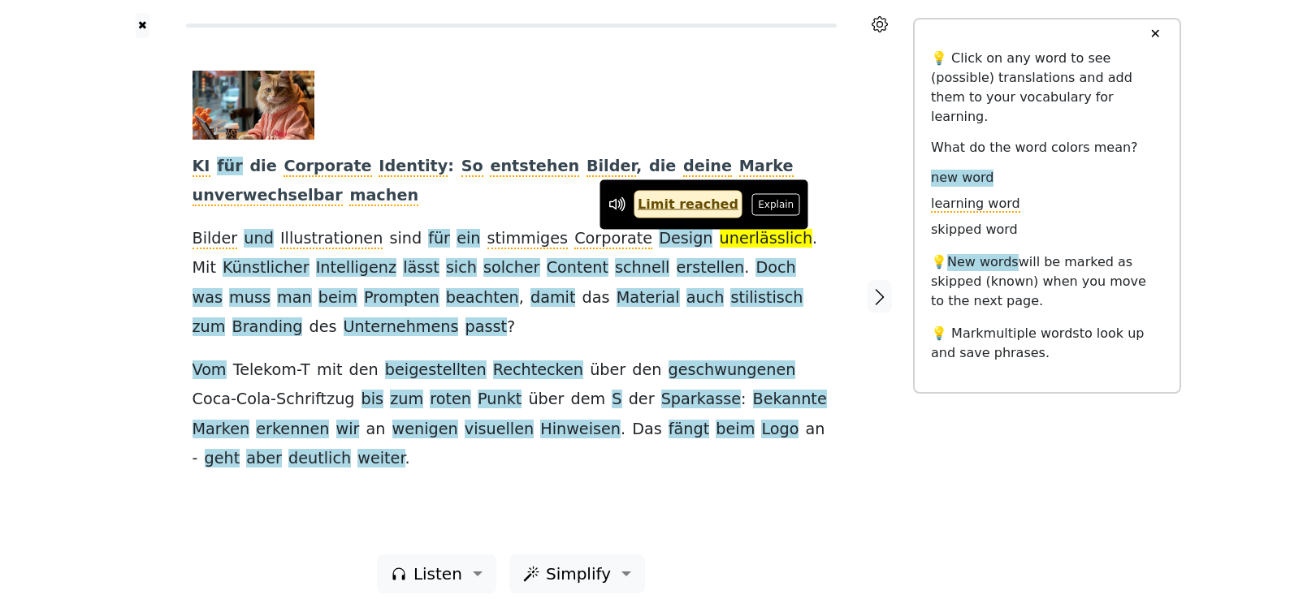
click at [674, 208] on link "Limit reached" at bounding box center [688, 205] width 109 height 28
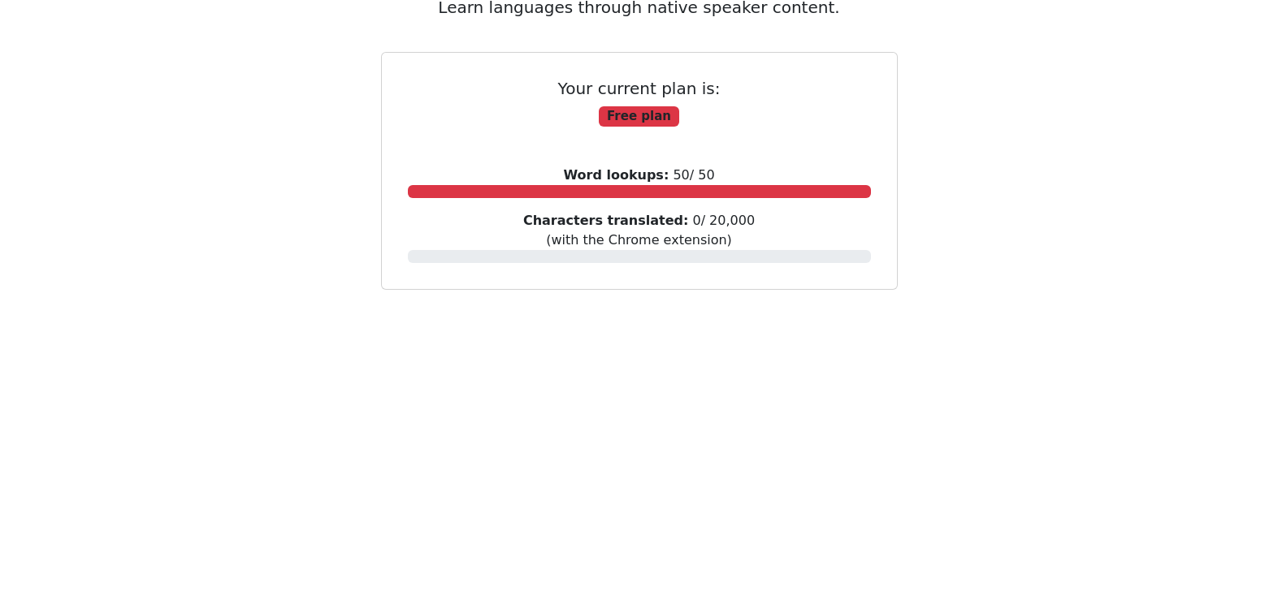
scroll to position [487, 0]
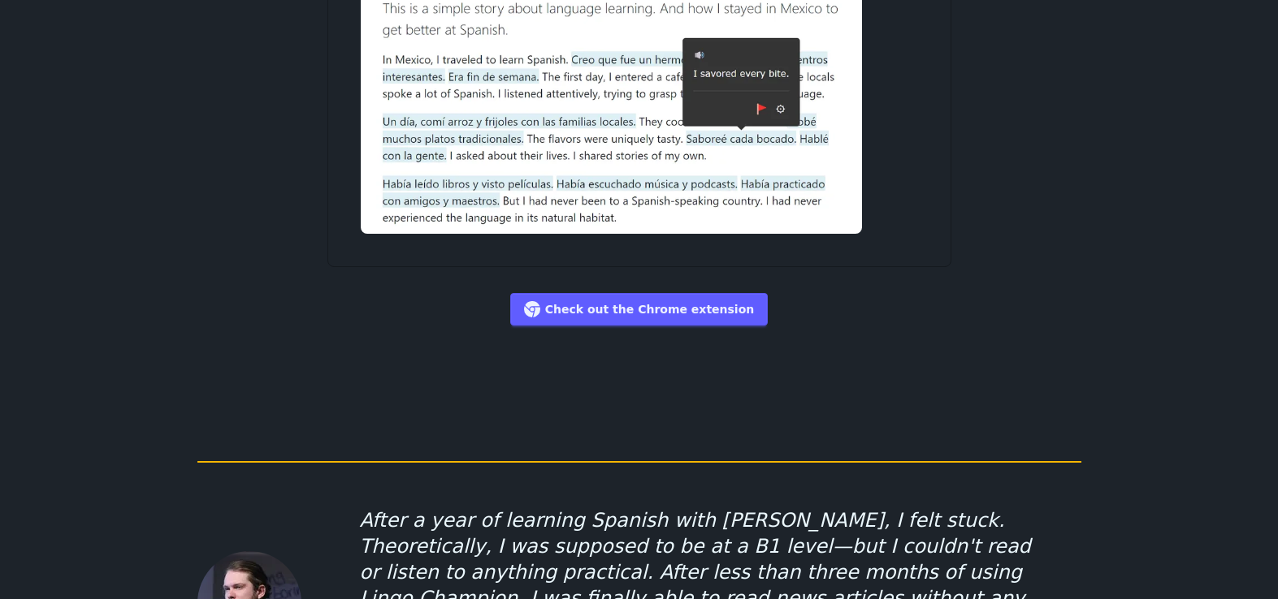
scroll to position [8689, 0]
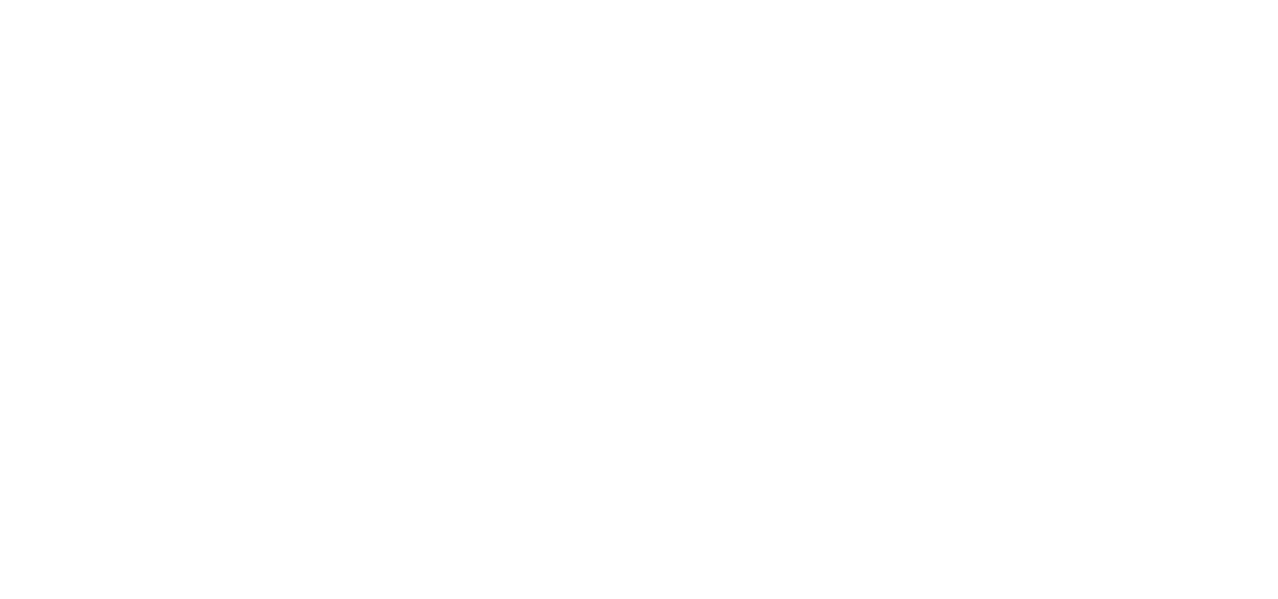
click at [242, 16] on div "Lingo Champion Library Vocabulary Statistics 1 Free plan Settings Browser exten…" at bounding box center [639, 56] width 1278 height 1086
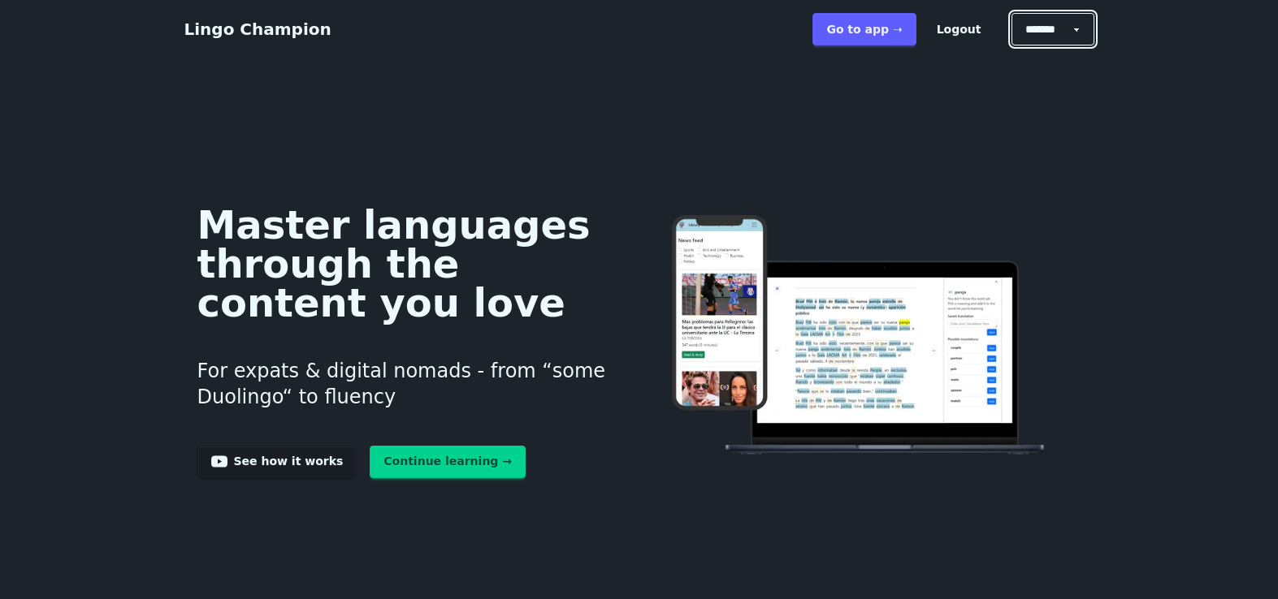
click at [1075, 24] on select "******* ******* *******" at bounding box center [1052, 29] width 83 height 32
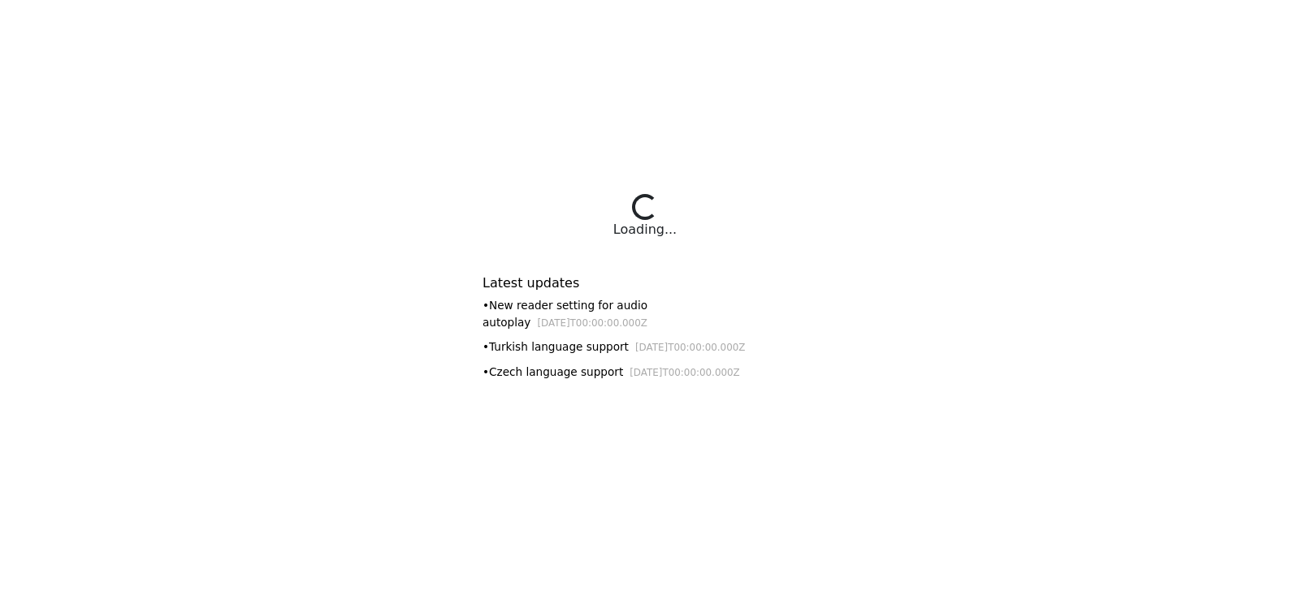
select select "**********"
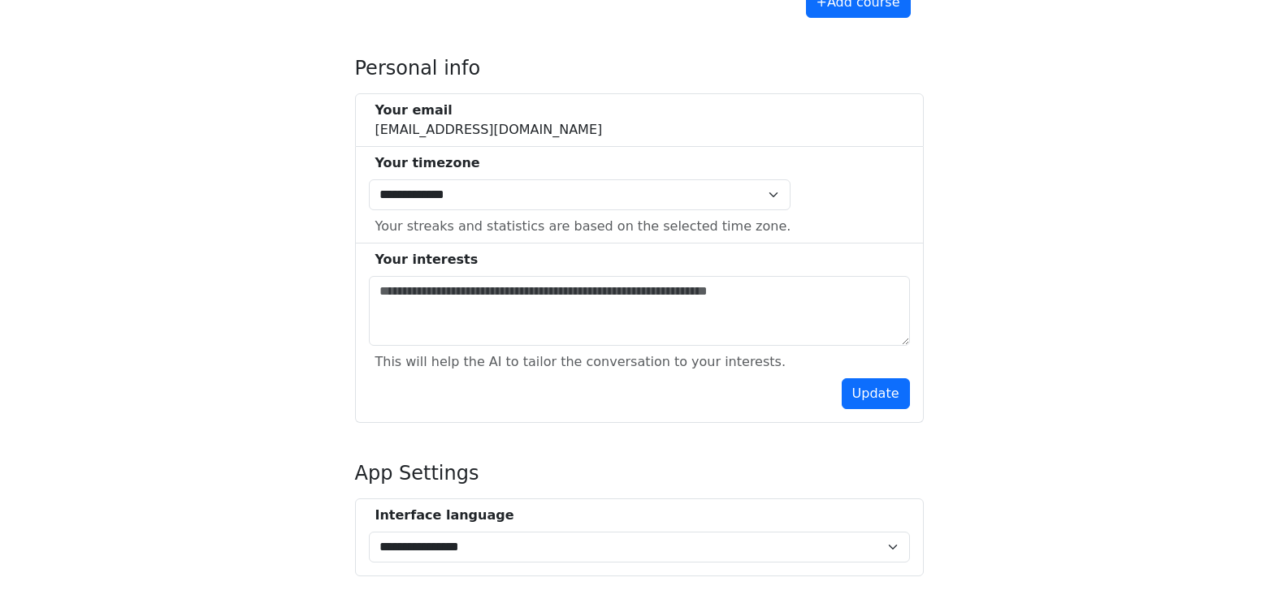
scroll to position [330, 0]
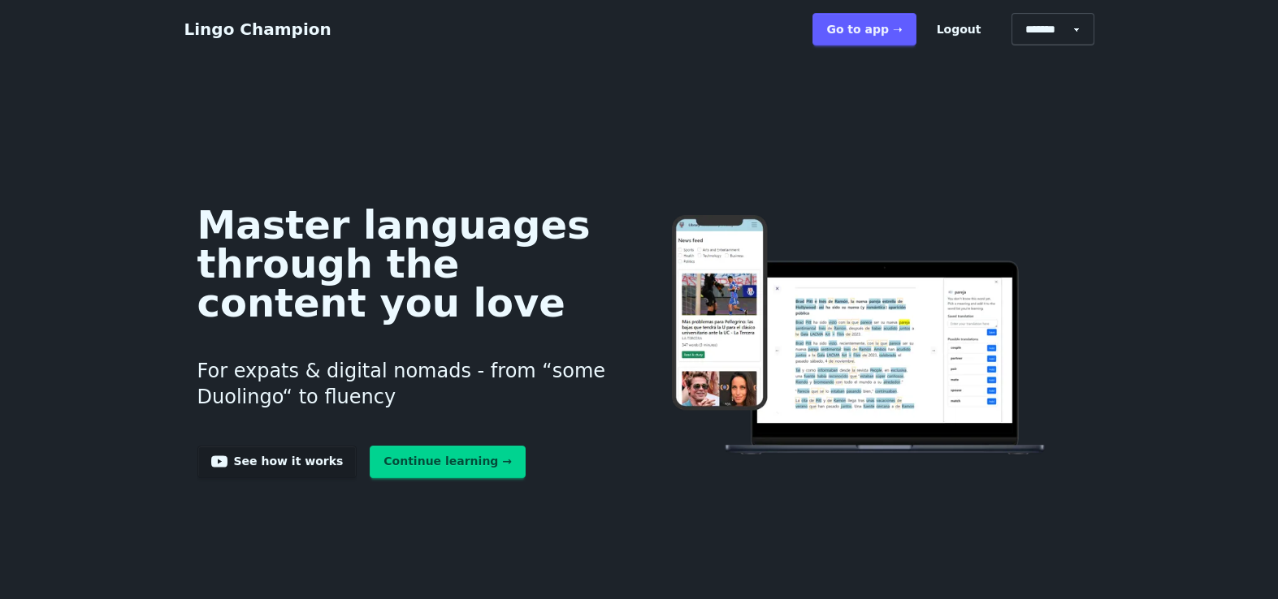
click at [877, 32] on link "Go to app ➝" at bounding box center [863, 29] width 103 height 32
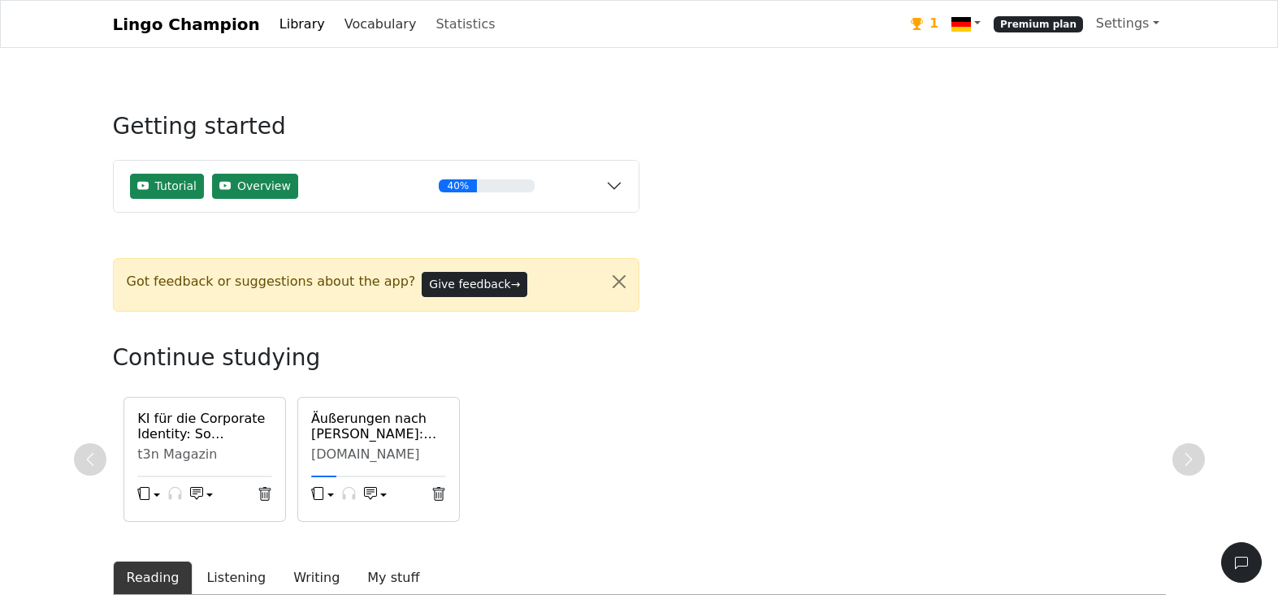
click at [341, 26] on link "Vocabulary" at bounding box center [380, 24] width 85 height 32
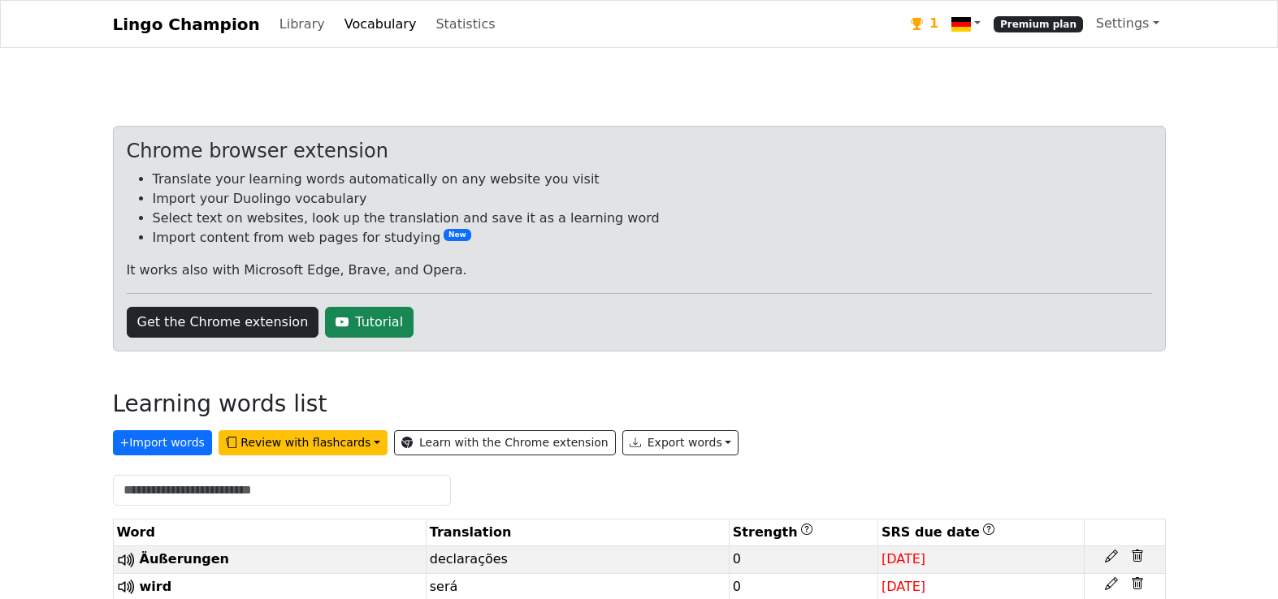
scroll to position [200, 0]
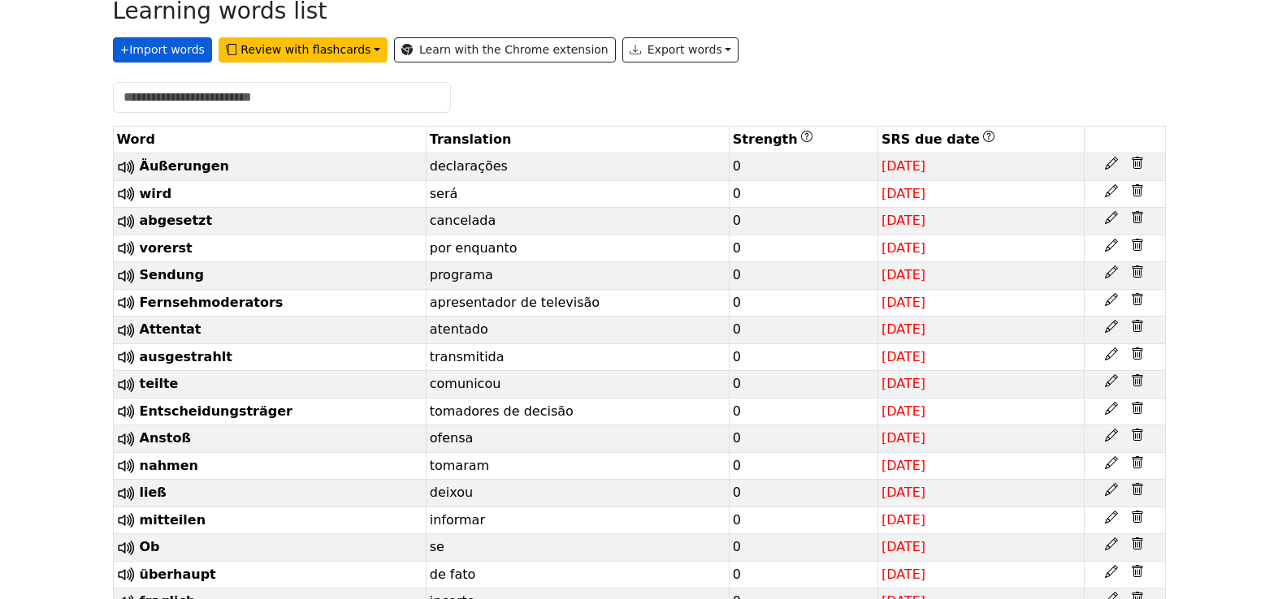
click at [155, 50] on button "+ Import words" at bounding box center [162, 49] width 99 height 25
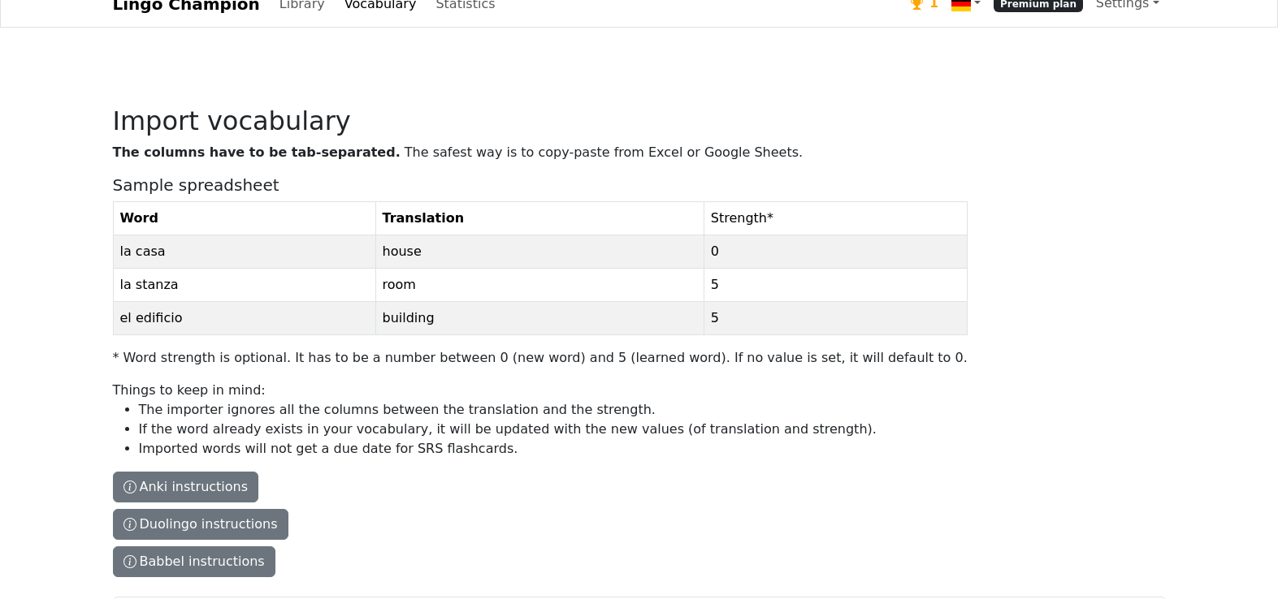
scroll to position [31, 0]
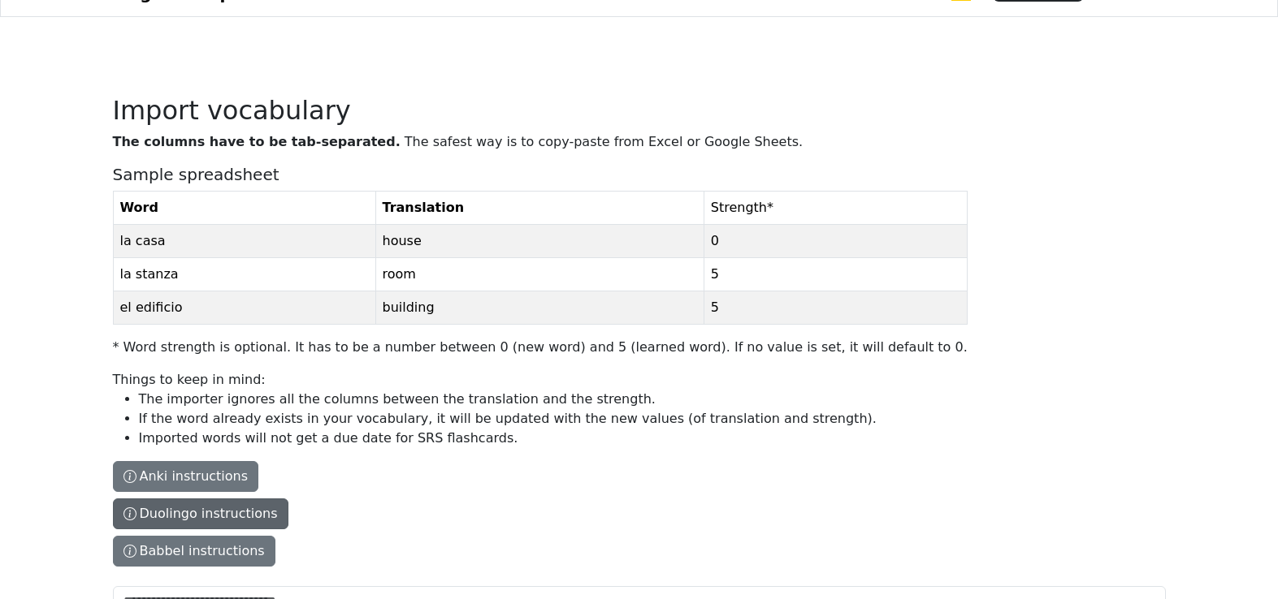
click at [190, 522] on button "Duolingo instructions" at bounding box center [200, 514] width 175 height 31
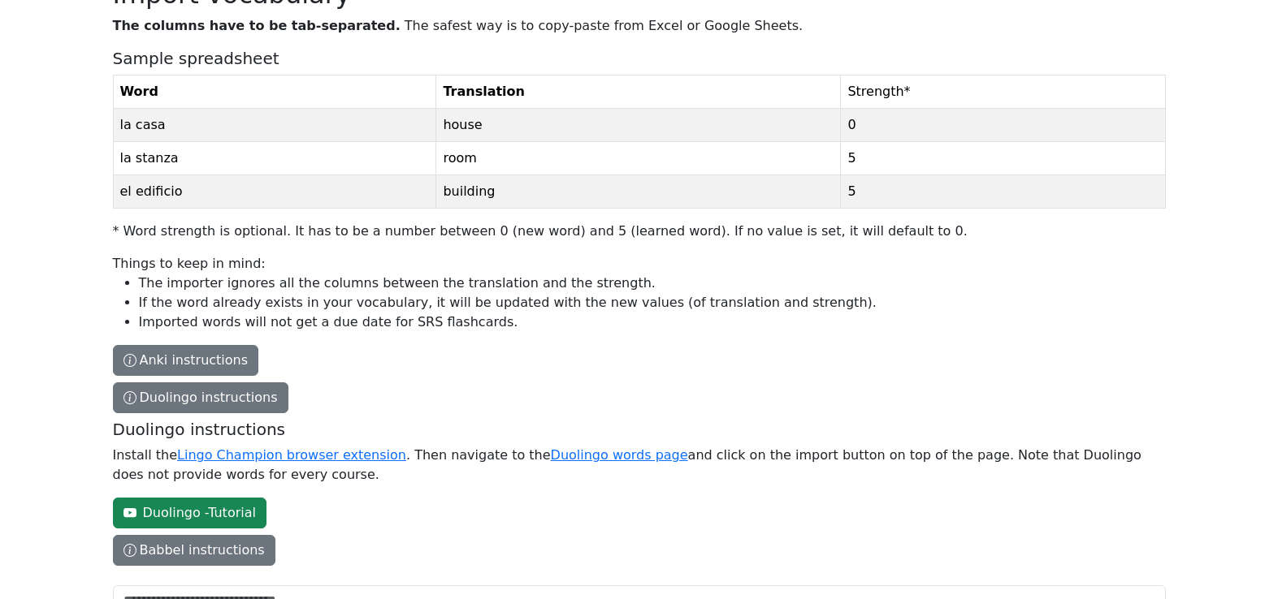
scroll to position [158, 0]
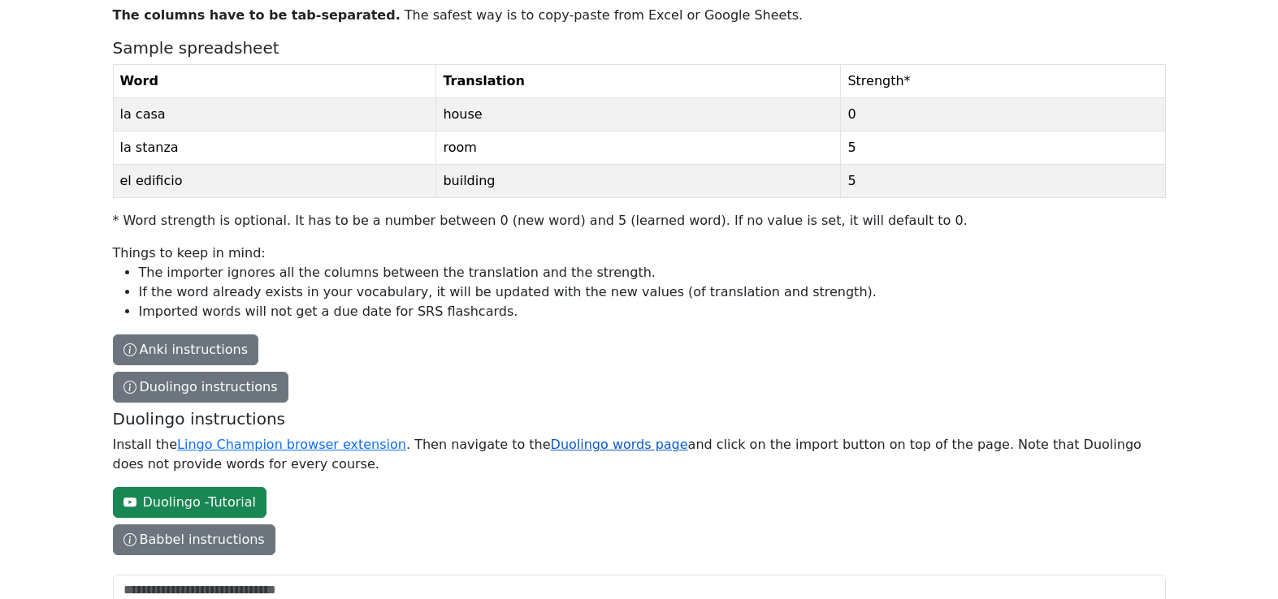
click at [611, 447] on link "Duolingo words page" at bounding box center [619, 444] width 137 height 15
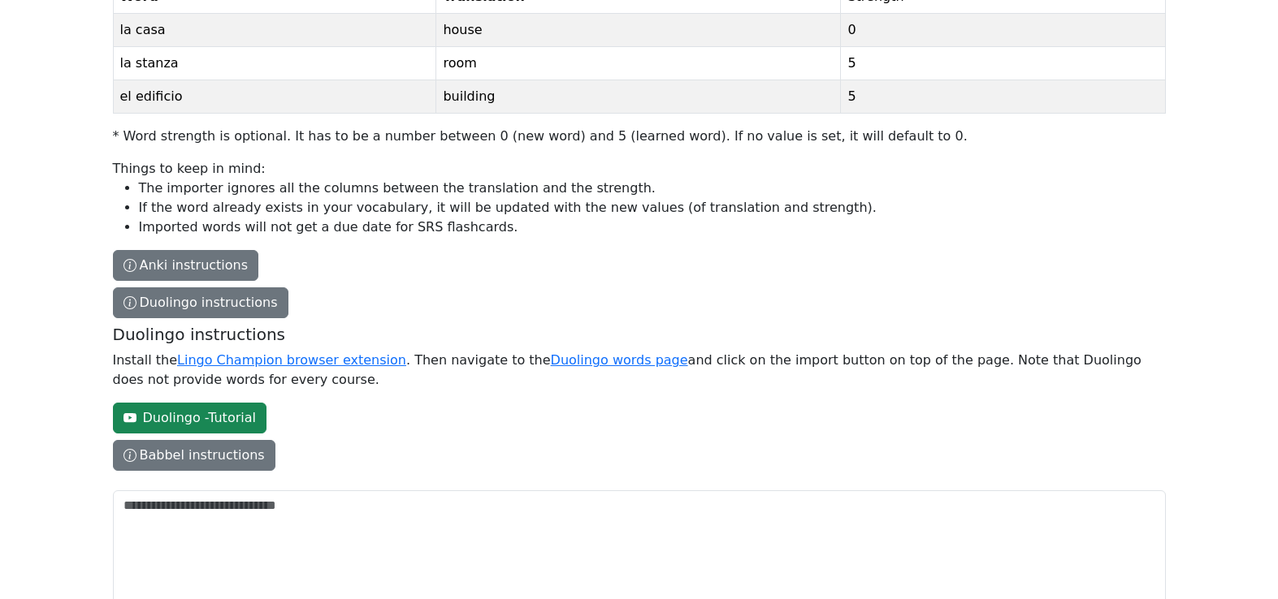
scroll to position [253, 0]
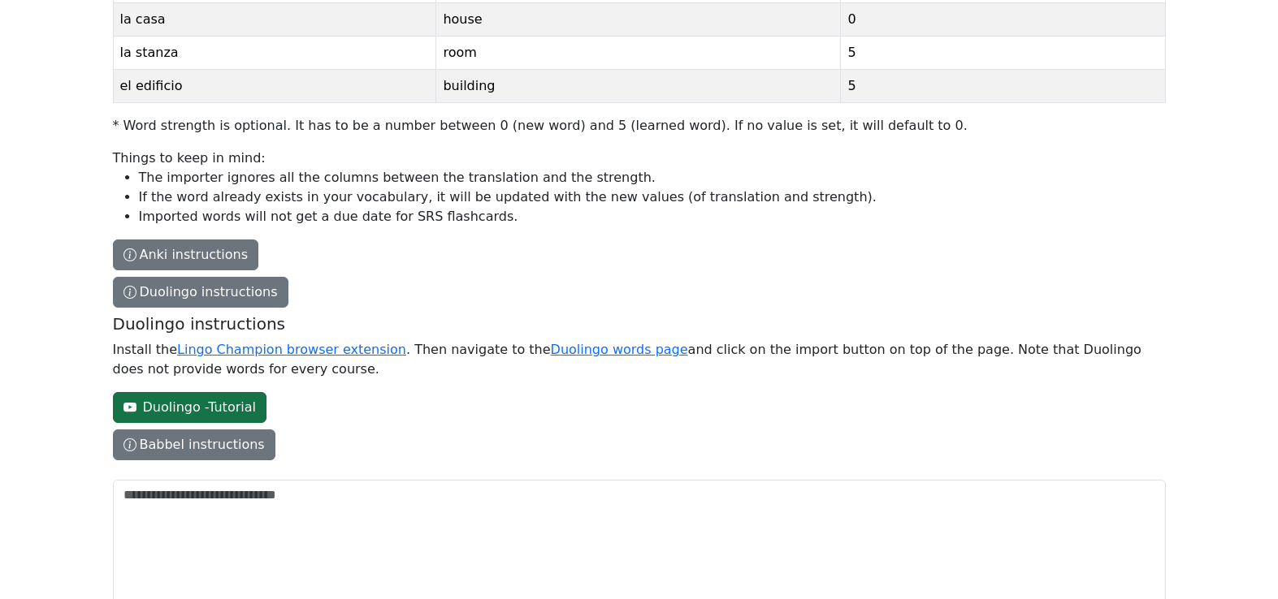
click at [216, 405] on link "Duolingo - Tutorial" at bounding box center [190, 407] width 154 height 31
